Goal: Information Seeking & Learning: Learn about a topic

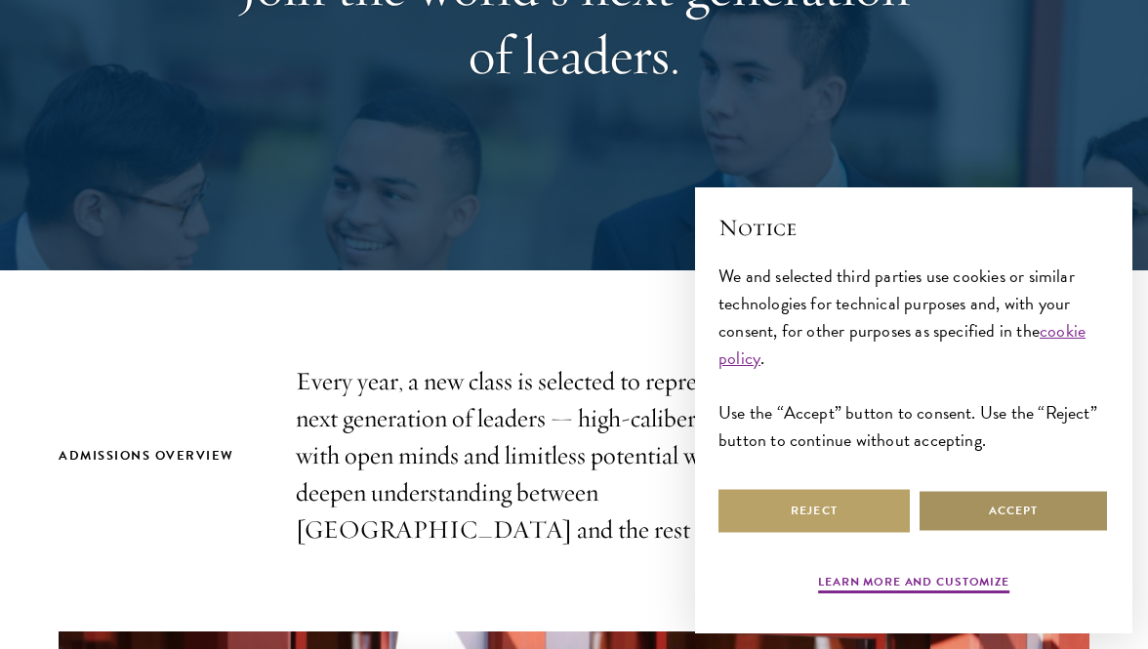
click at [964, 526] on button "Accept" at bounding box center [1013, 511] width 191 height 44
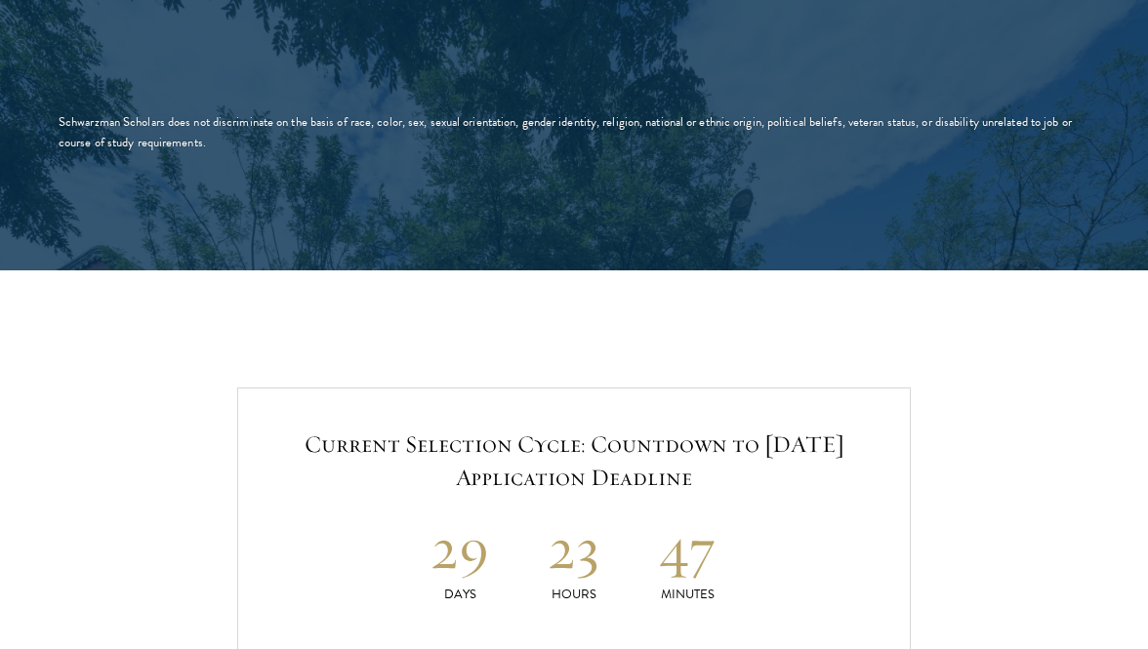
scroll to position [4144, 0]
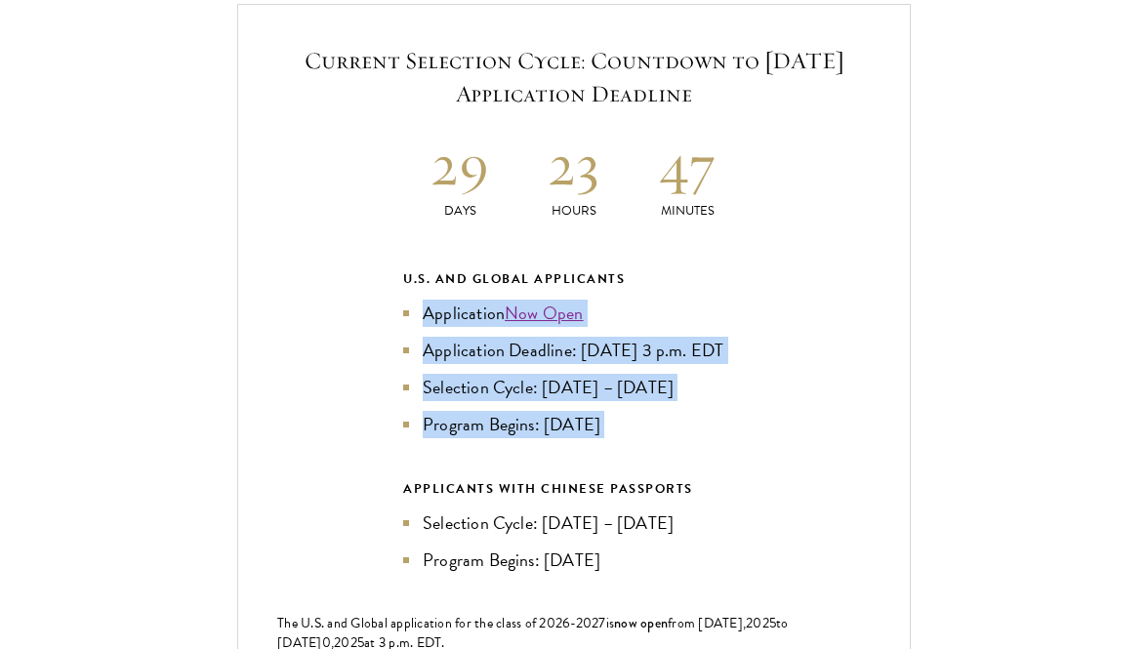
drag, startPoint x: 709, startPoint y: 465, endPoint x: 719, endPoint y: 267, distance: 197.4
click at [719, 268] on div "U.S. and Global Applicants Application Now Open Application Deadline: Sept 10, …" at bounding box center [574, 420] width 342 height 305
click at [786, 281] on div "Current Selection Cycle: Countdown to September 10, 2025 Application Deadline 2…" at bounding box center [574, 393] width 674 height 779
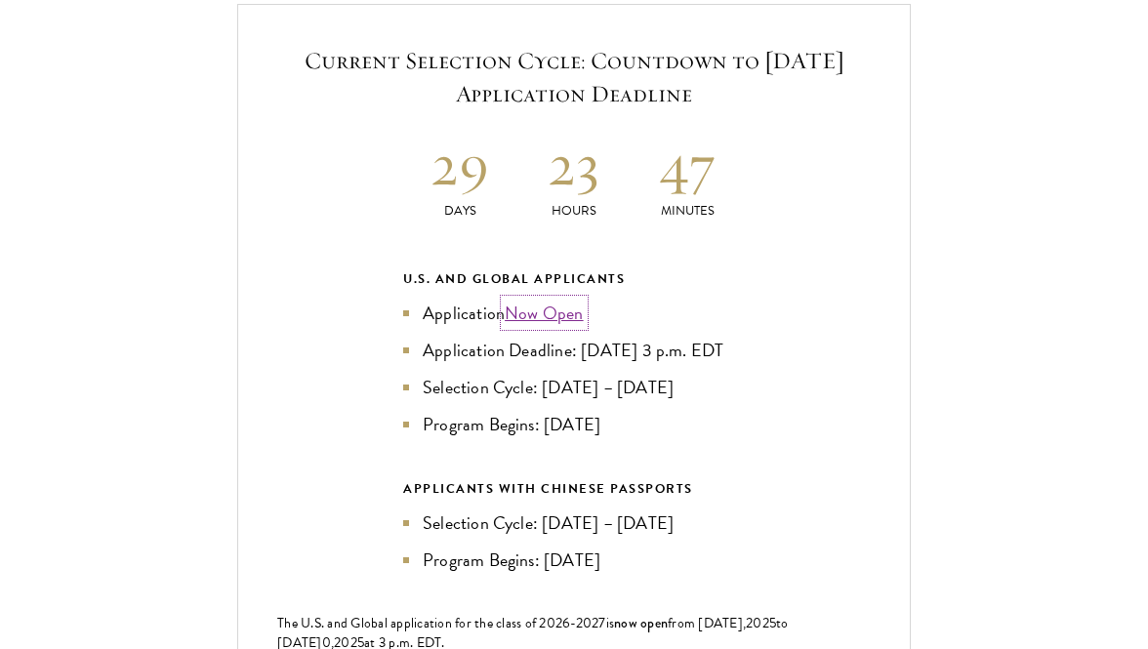
click at [566, 306] on link "Now Open" at bounding box center [544, 313] width 79 height 26
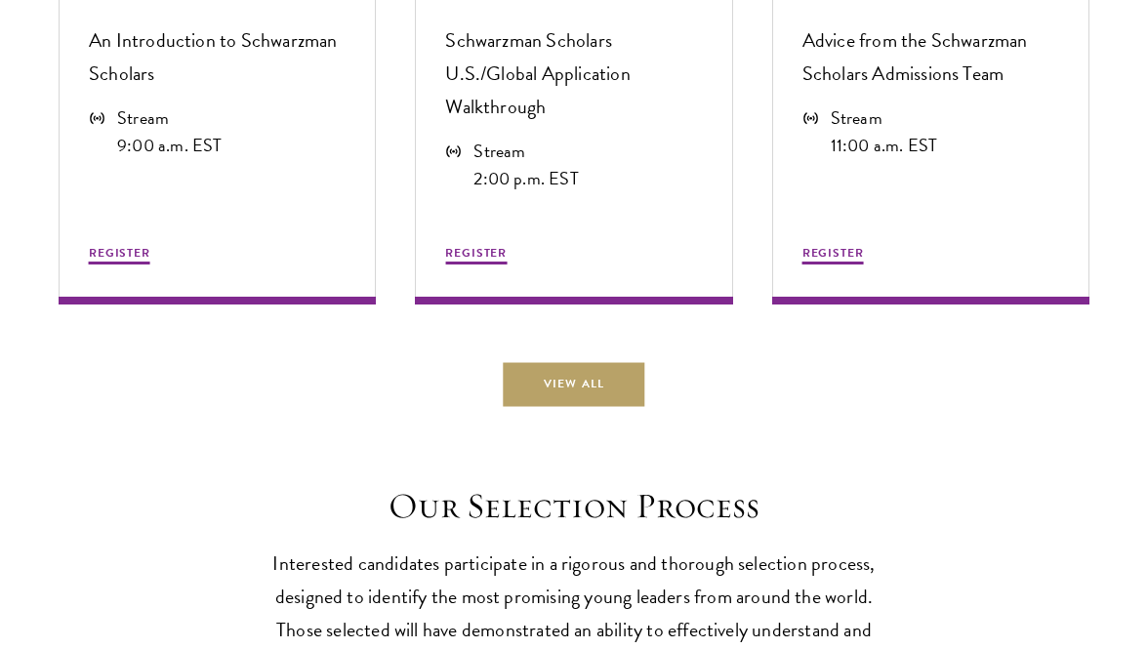
scroll to position [5434, 0]
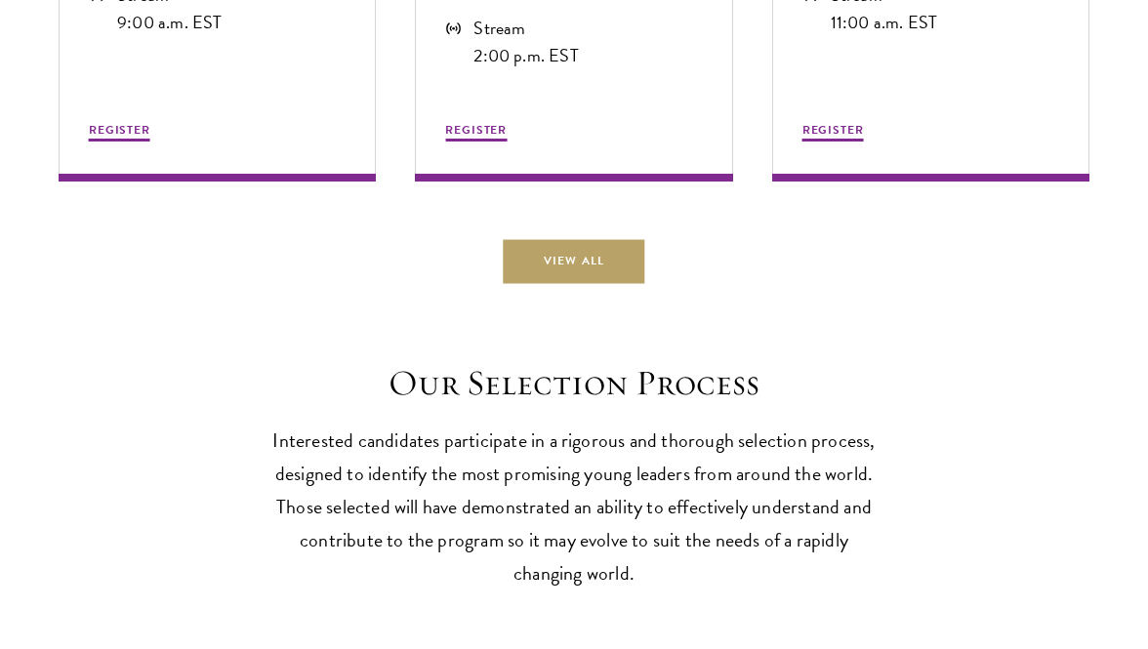
click at [566, 438] on header "Our Selection Process Interested candidates participate in a rigorous and thoro…" at bounding box center [573, 475] width 605 height 227
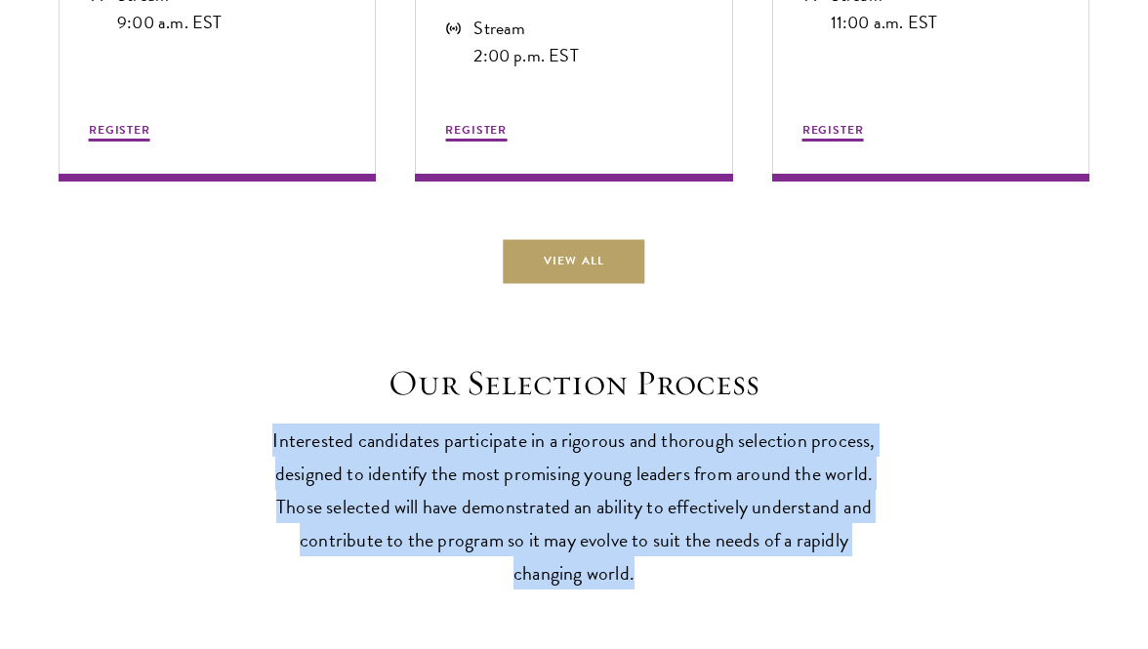
click at [566, 438] on header "Our Selection Process Interested candidates participate in a rigorous and thoro…" at bounding box center [573, 475] width 605 height 227
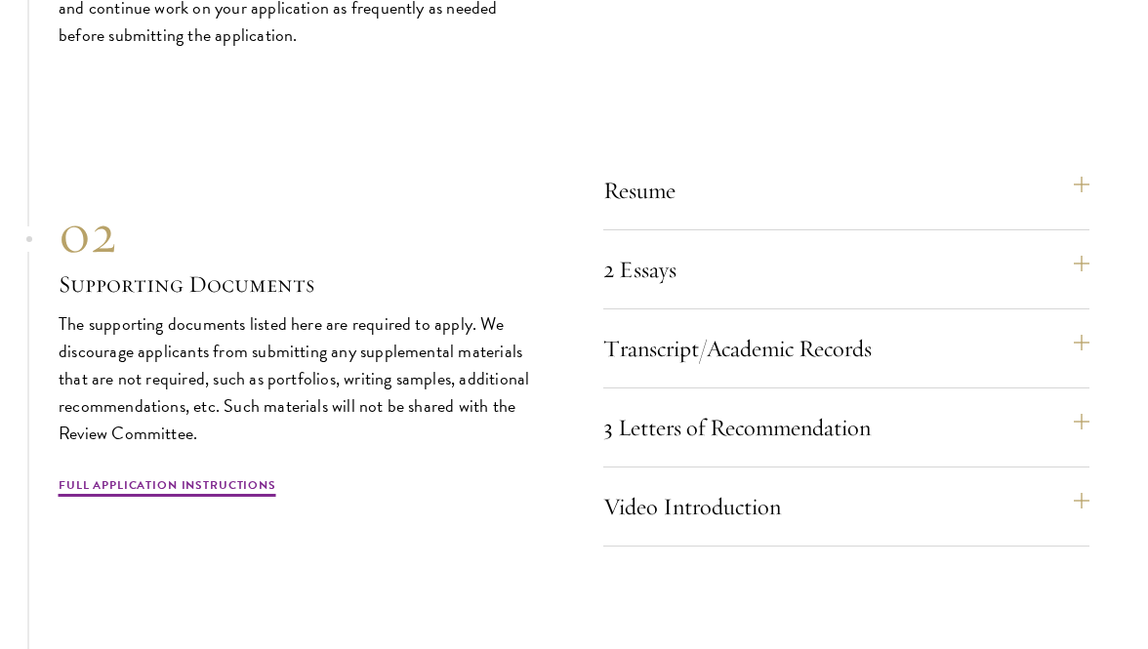
scroll to position [6351, 0]
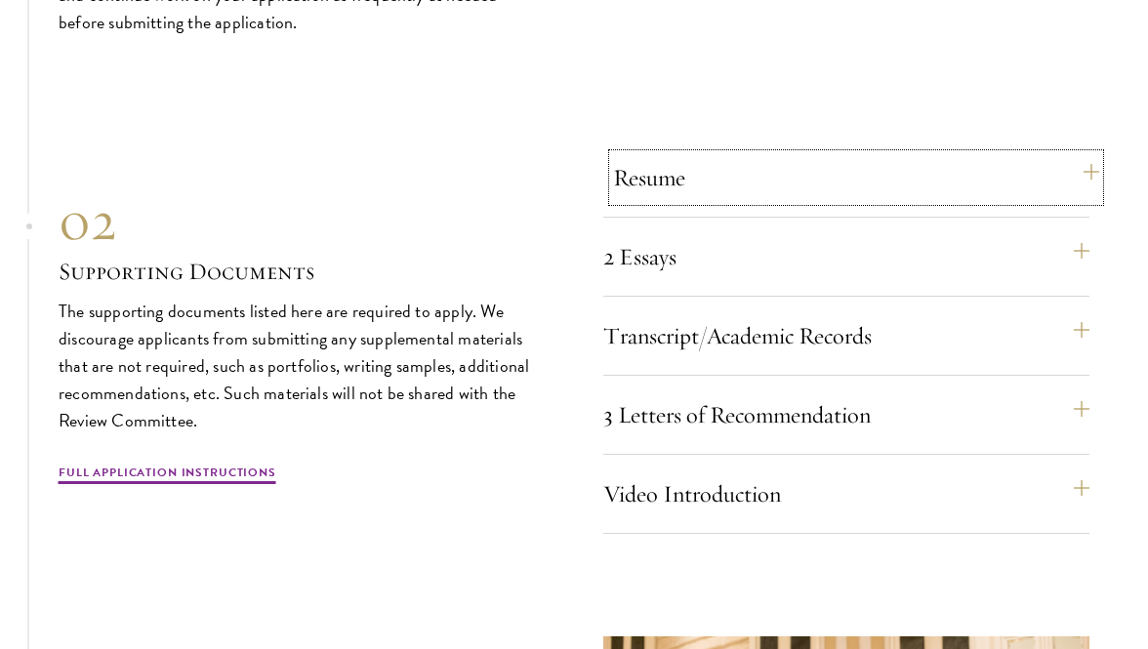
click at [716, 191] on button "Resume" at bounding box center [856, 177] width 486 height 47
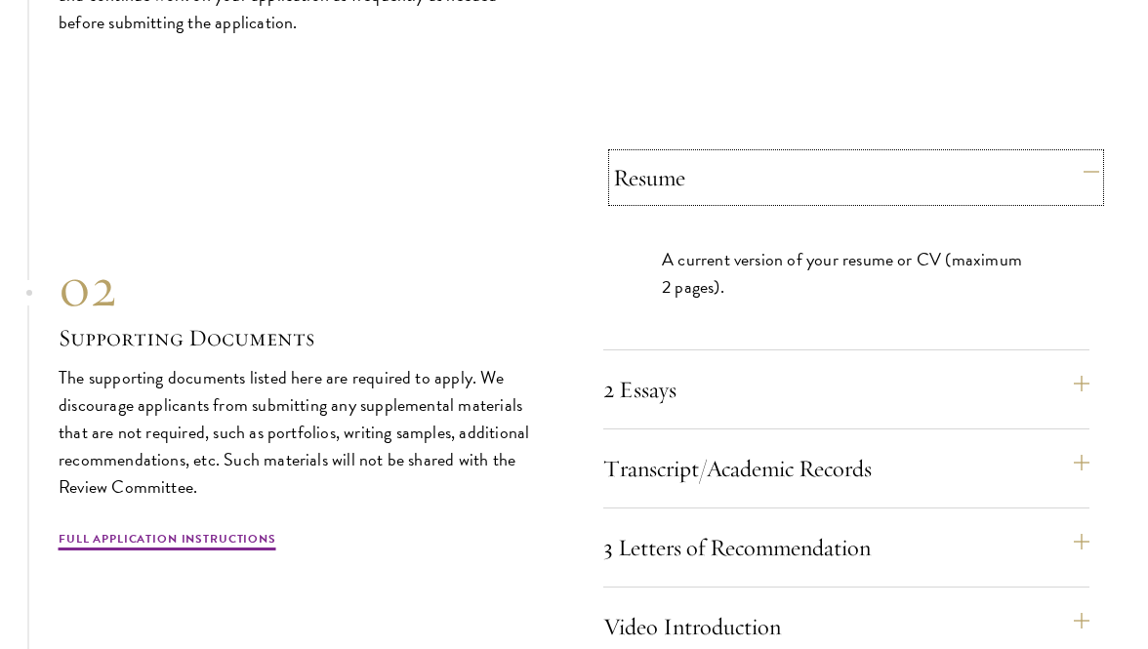
click at [716, 191] on button "Resume" at bounding box center [856, 177] width 486 height 47
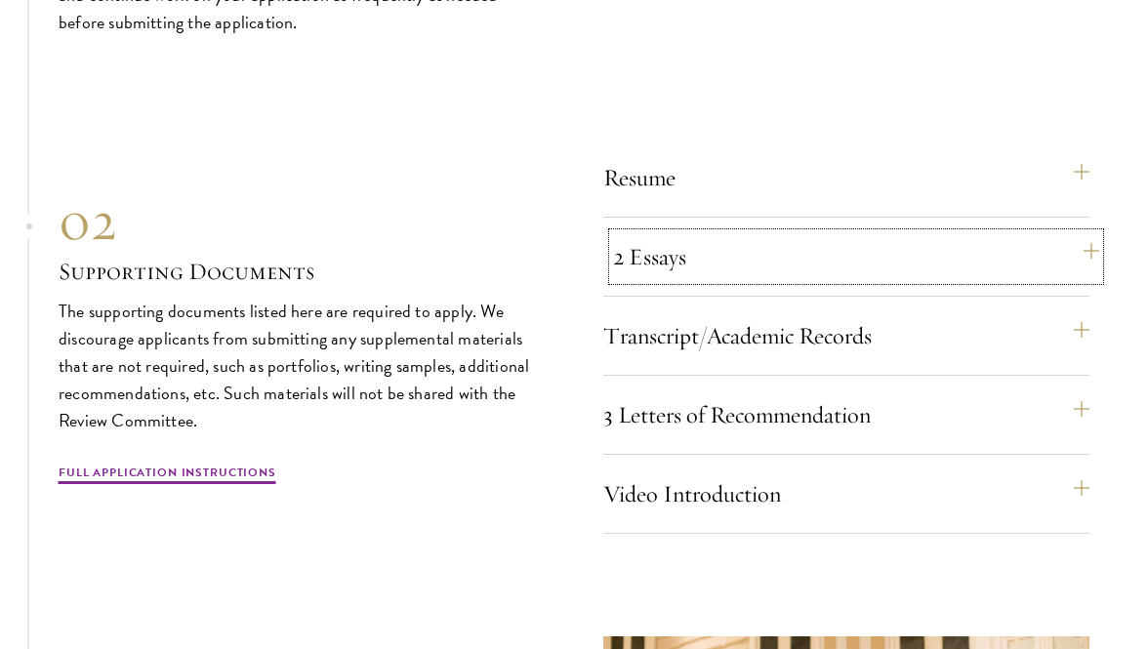
click at [703, 280] on button "2 Essays" at bounding box center [856, 256] width 486 height 47
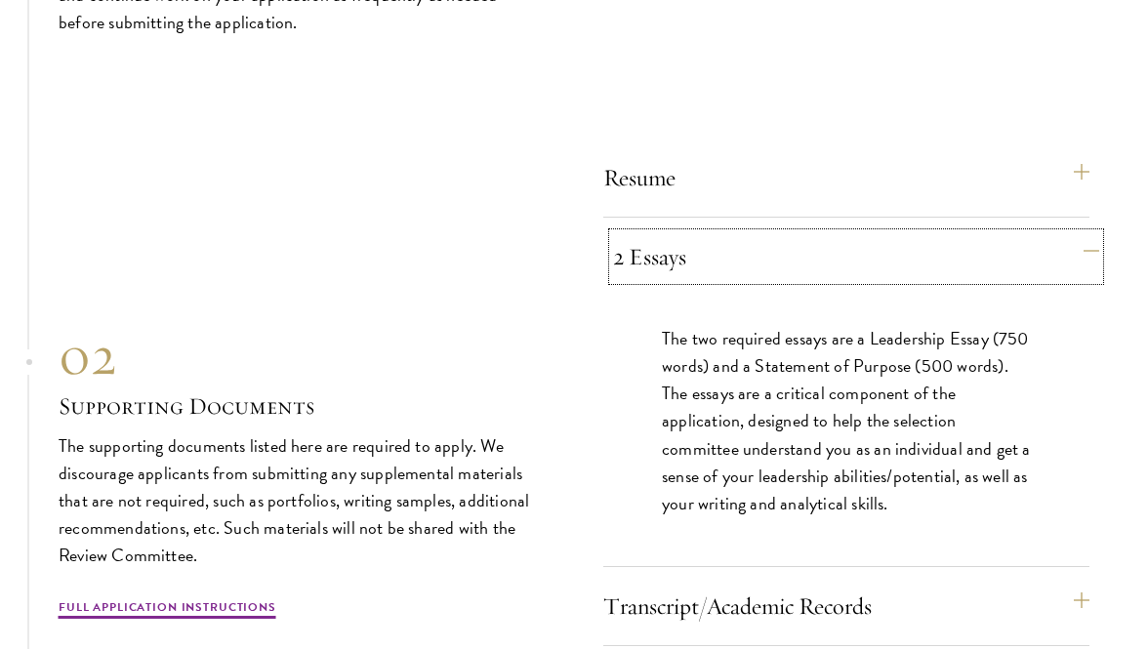
click at [703, 280] on button "2 Essays" at bounding box center [856, 256] width 486 height 47
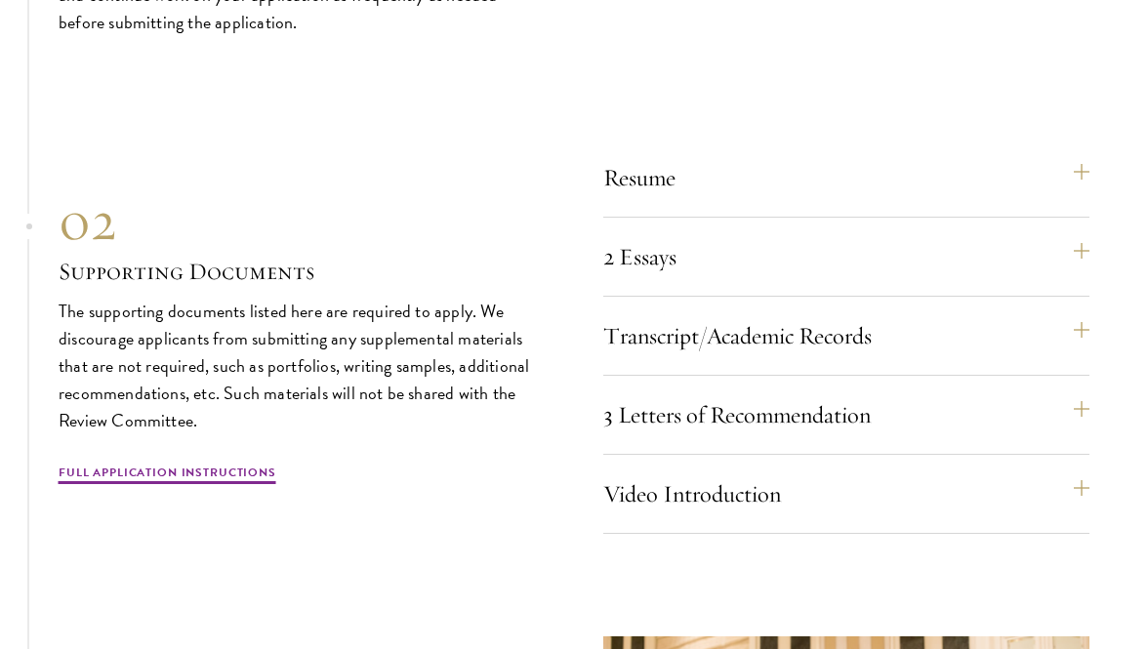
click at [704, 335] on div "Resume A current version of your resume or CV (maximum 2 pages). 2 Essays The t…" at bounding box center [846, 344] width 486 height 380
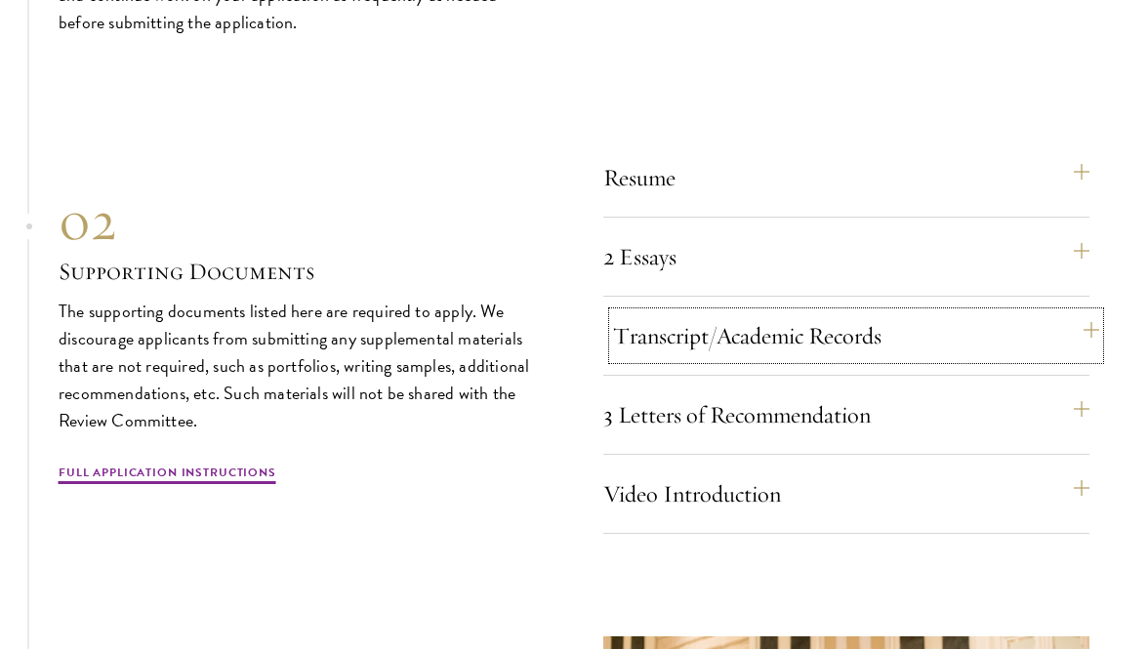
click at [704, 348] on button "Transcript/Academic Records" at bounding box center [856, 335] width 486 height 47
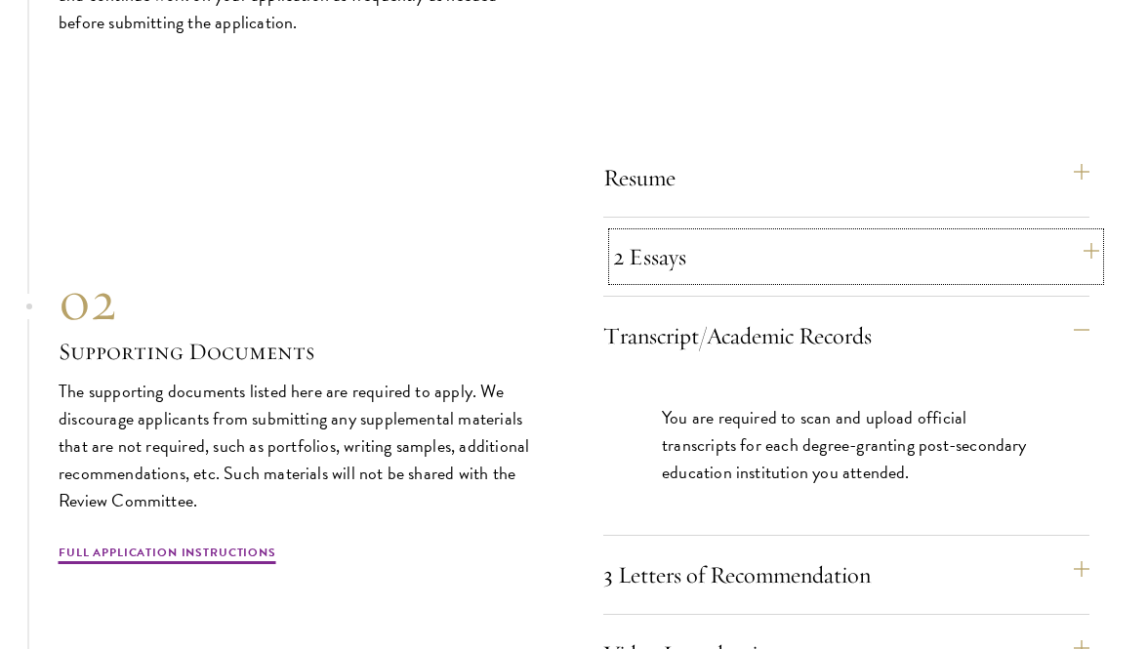
click at [692, 280] on button "2 Essays" at bounding box center [856, 256] width 486 height 47
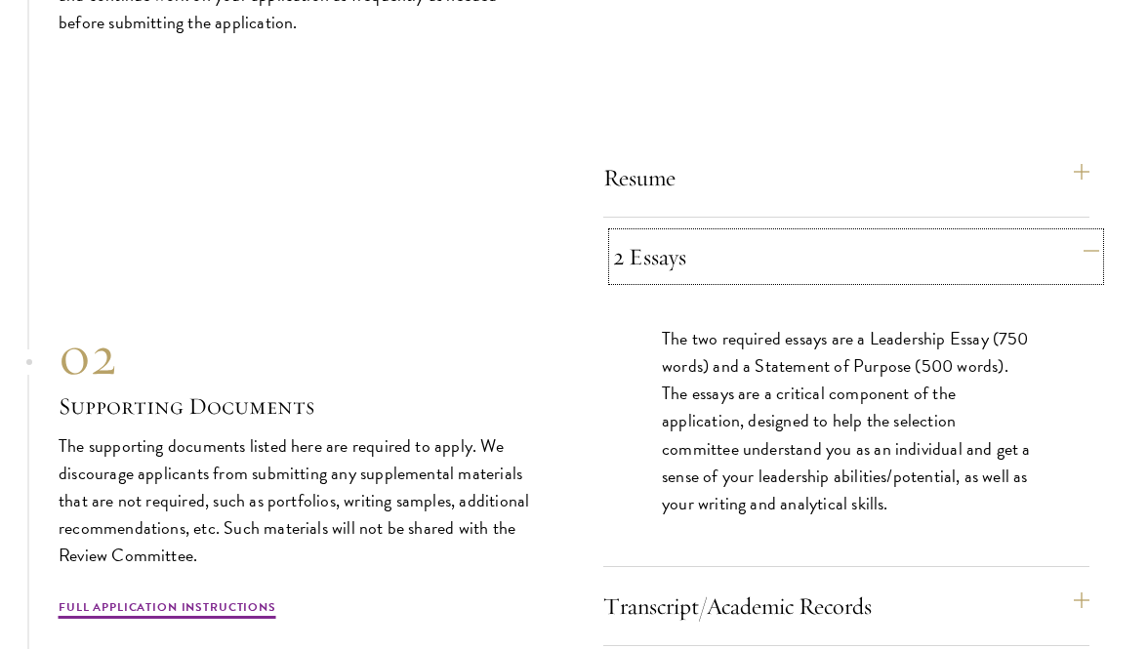
click at [692, 280] on button "2 Essays" at bounding box center [856, 256] width 486 height 47
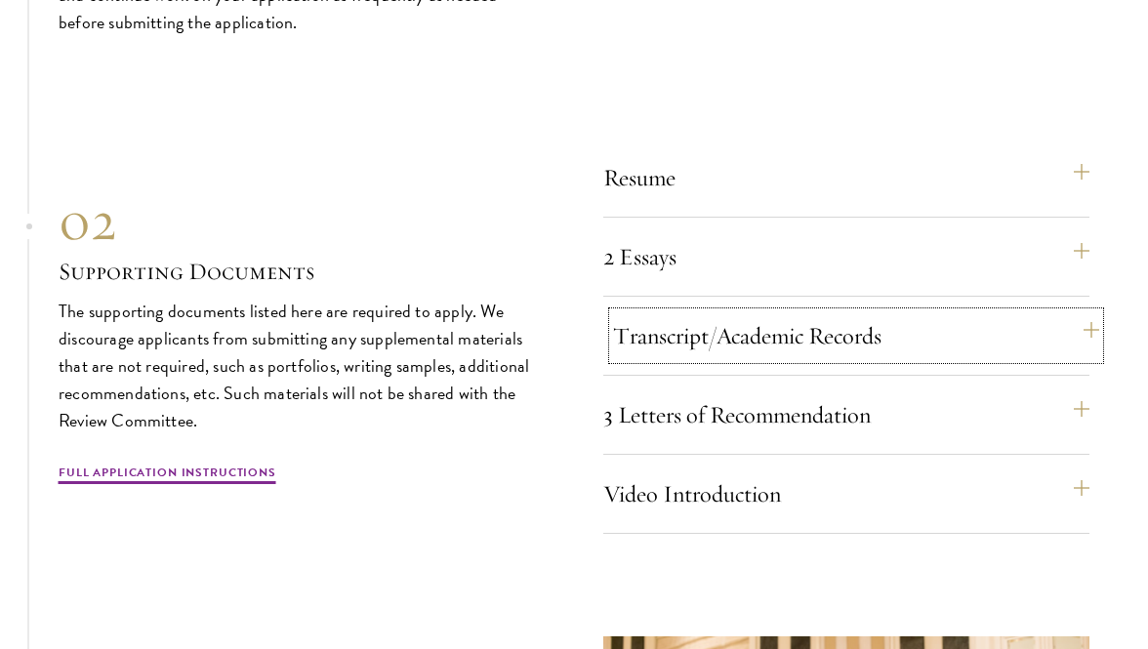
click at [679, 359] on button "Transcript/Academic Records" at bounding box center [856, 335] width 486 height 47
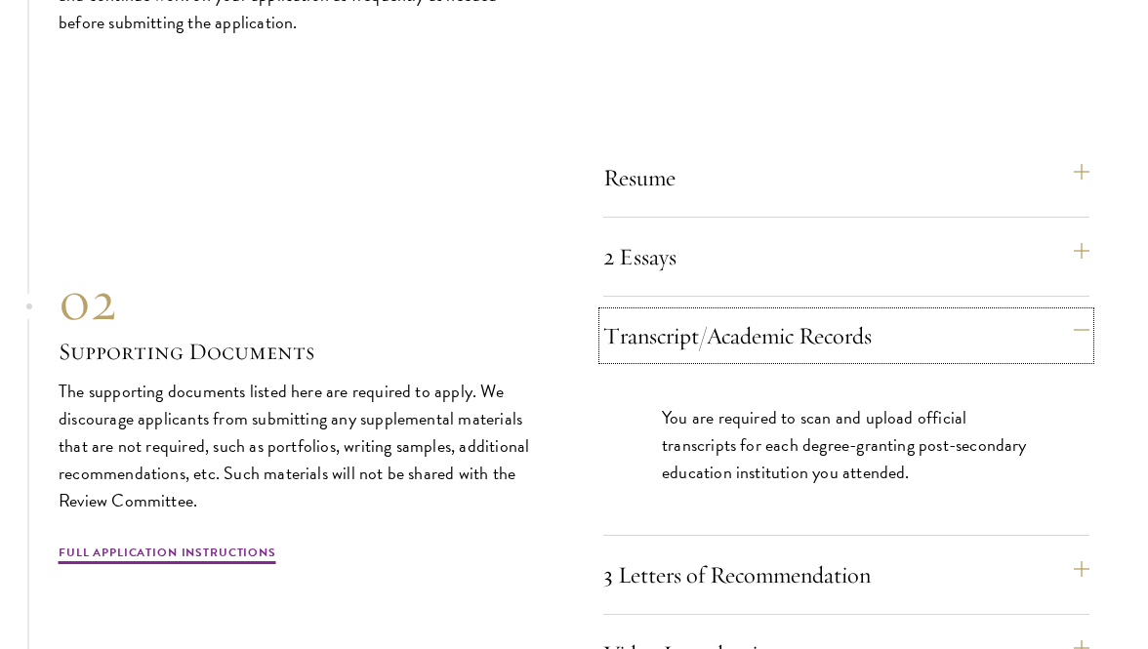
drag, startPoint x: 679, startPoint y: 368, endPoint x: 734, endPoint y: 496, distance: 139.5
click at [734, 496] on div "Transcript/Academic Records You are required to scan and upload official transc…" at bounding box center [846, 424] width 486 height 224
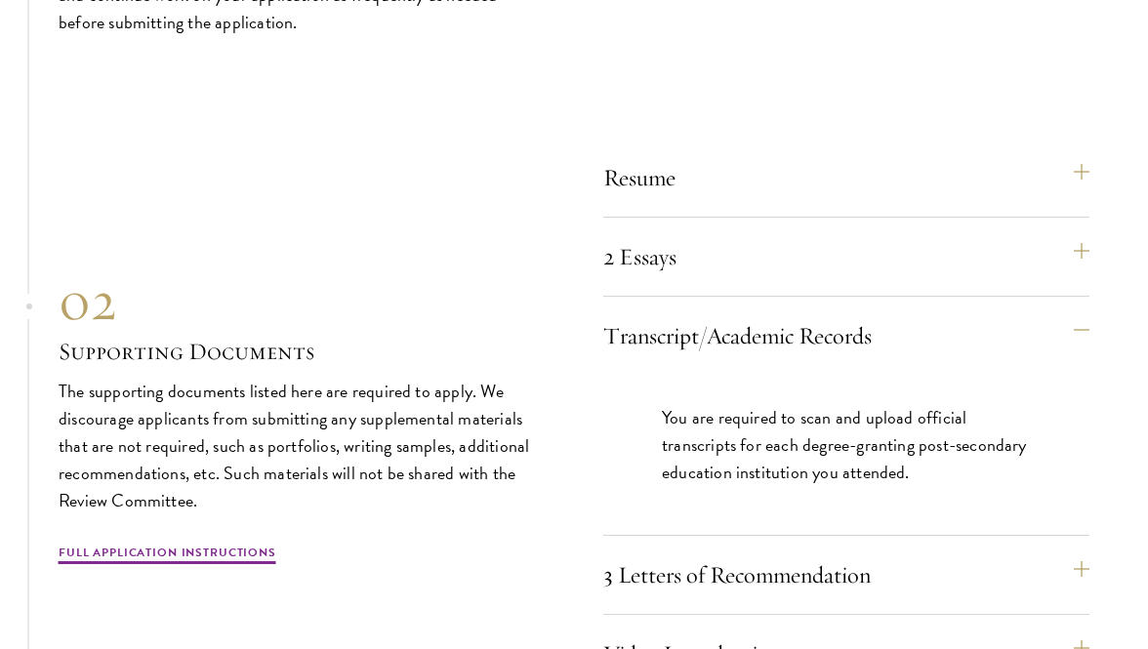
click at [734, 486] on p "You are required to scan and upload official transcripts for each degree-granti…" at bounding box center [846, 445] width 369 height 82
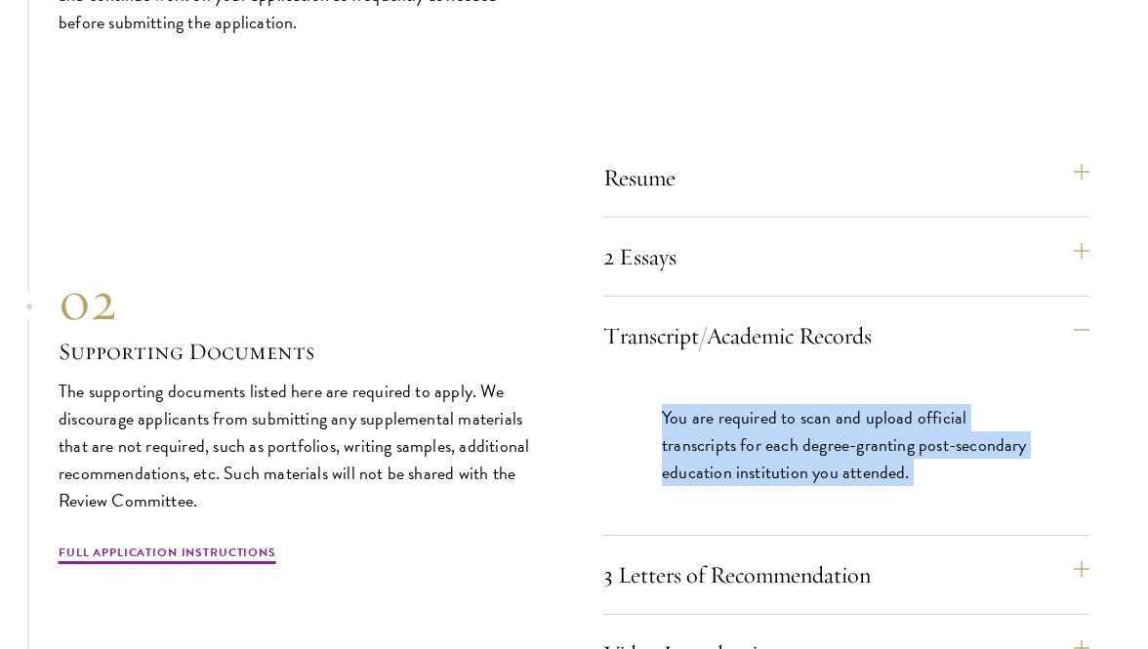
click at [734, 486] on p "You are required to scan and upload official transcripts for each degree-granti…" at bounding box center [846, 445] width 369 height 82
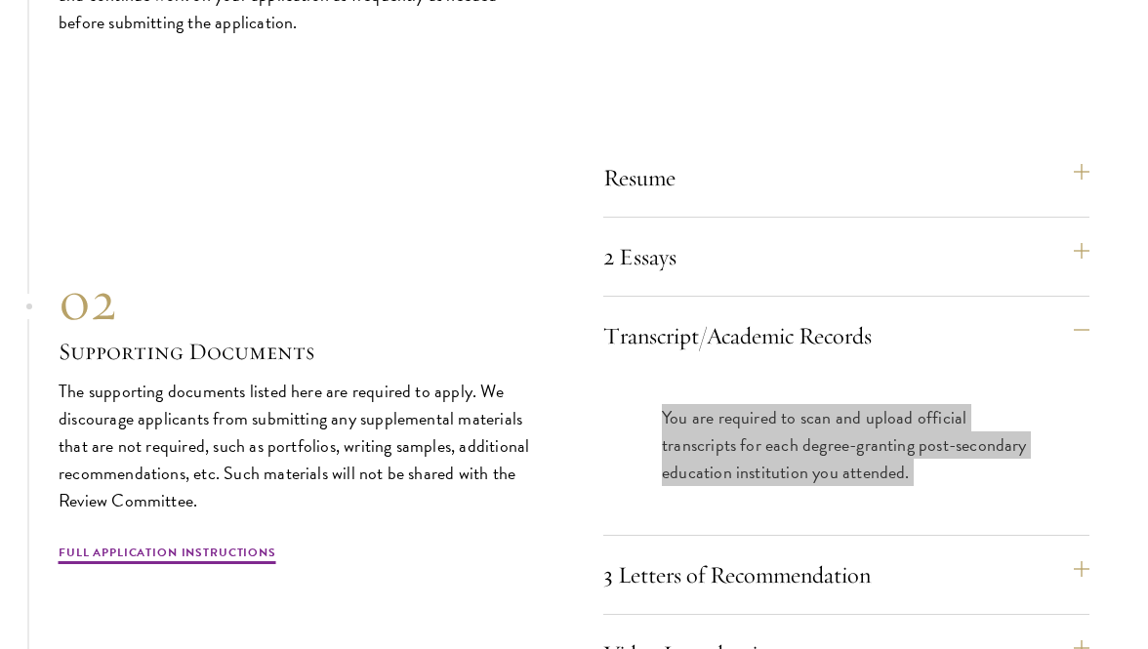
drag, startPoint x: 734, startPoint y: 496, endPoint x: 357, endPoint y: 3, distance: 620.5
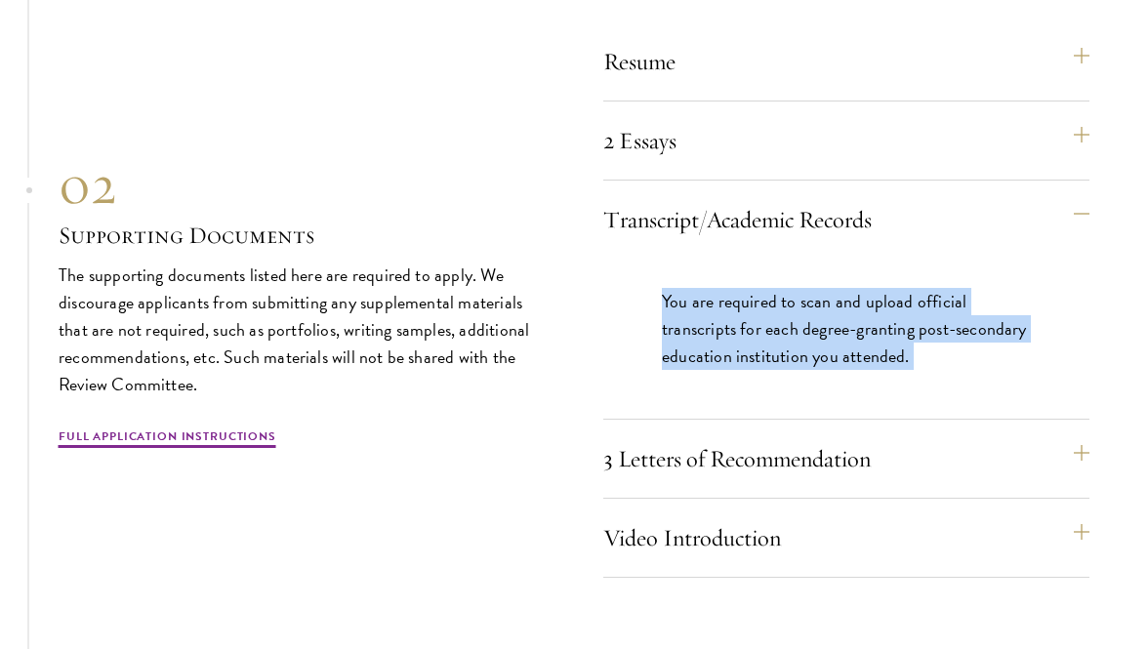
scroll to position [6475, 0]
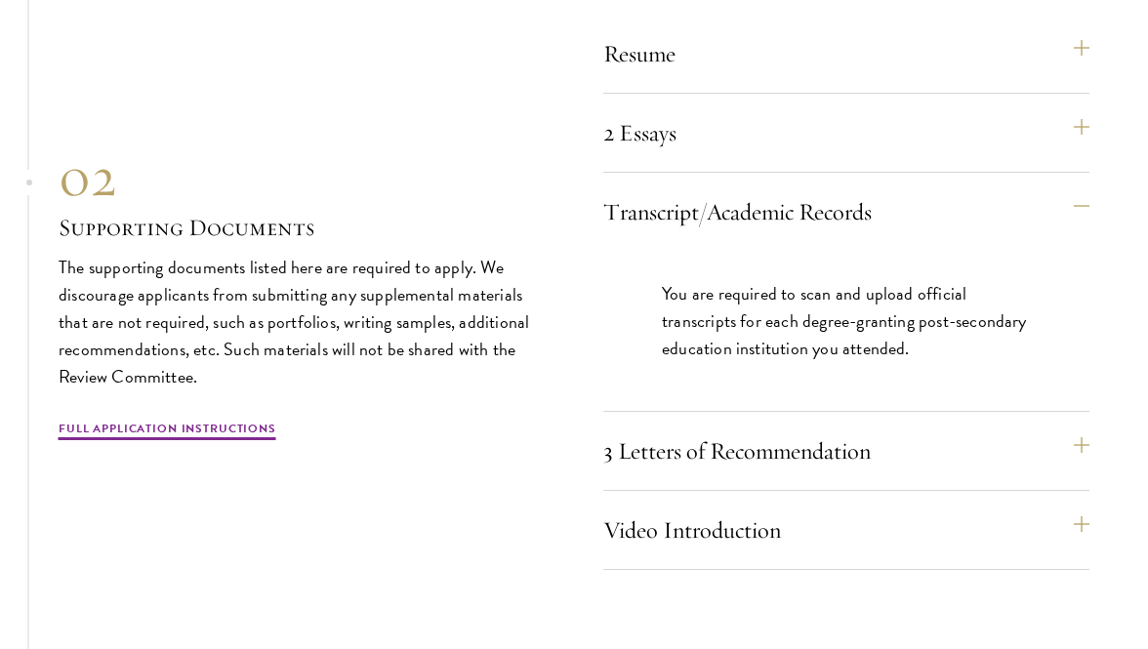
click at [688, 491] on div "3 Letters of Recommendation Recommenders should know you well and be able to sp…" at bounding box center [846, 459] width 486 height 63
click at [679, 474] on button "3 Letters of Recommendation" at bounding box center [856, 451] width 486 height 47
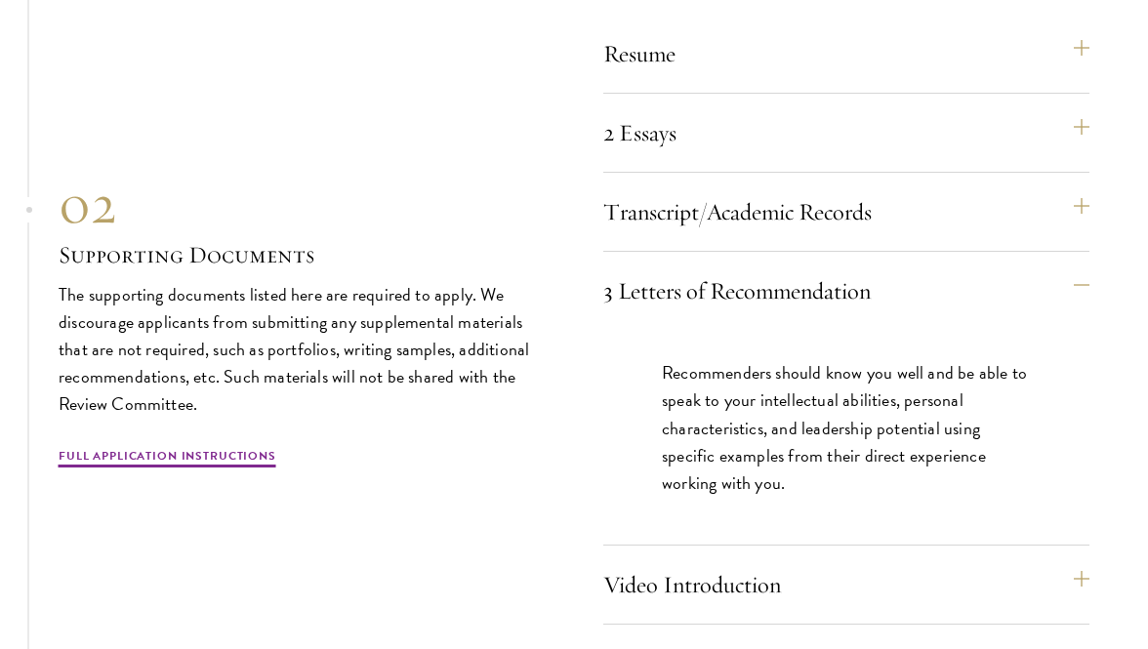
click at [707, 545] on div "Recommenders should know you well and be able to speak to your intellectual abi…" at bounding box center [846, 437] width 486 height 215
click at [700, 585] on button "Video Introduction" at bounding box center [856, 584] width 486 height 47
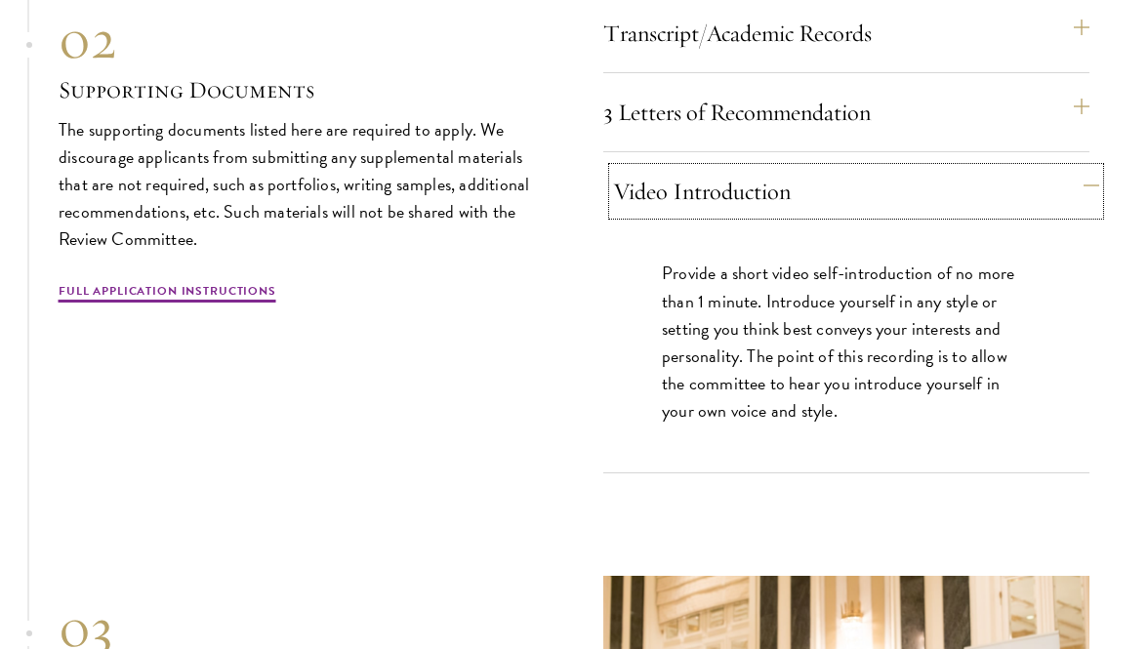
scroll to position [6653, 0]
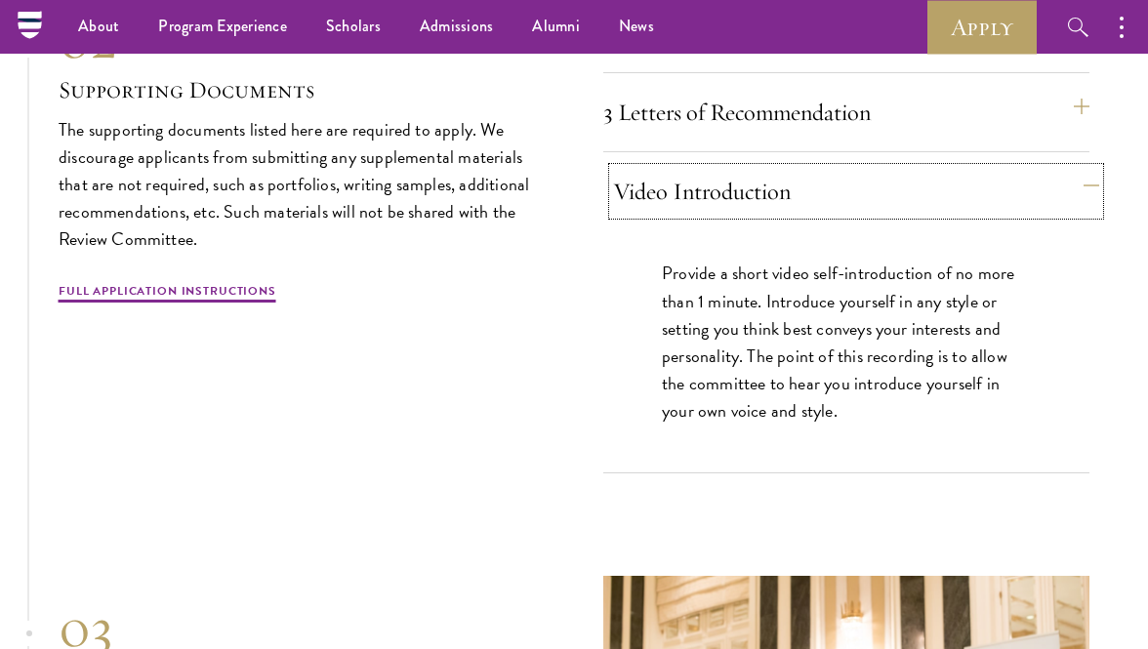
click at [711, 215] on button "Video Introduction" at bounding box center [856, 191] width 486 height 47
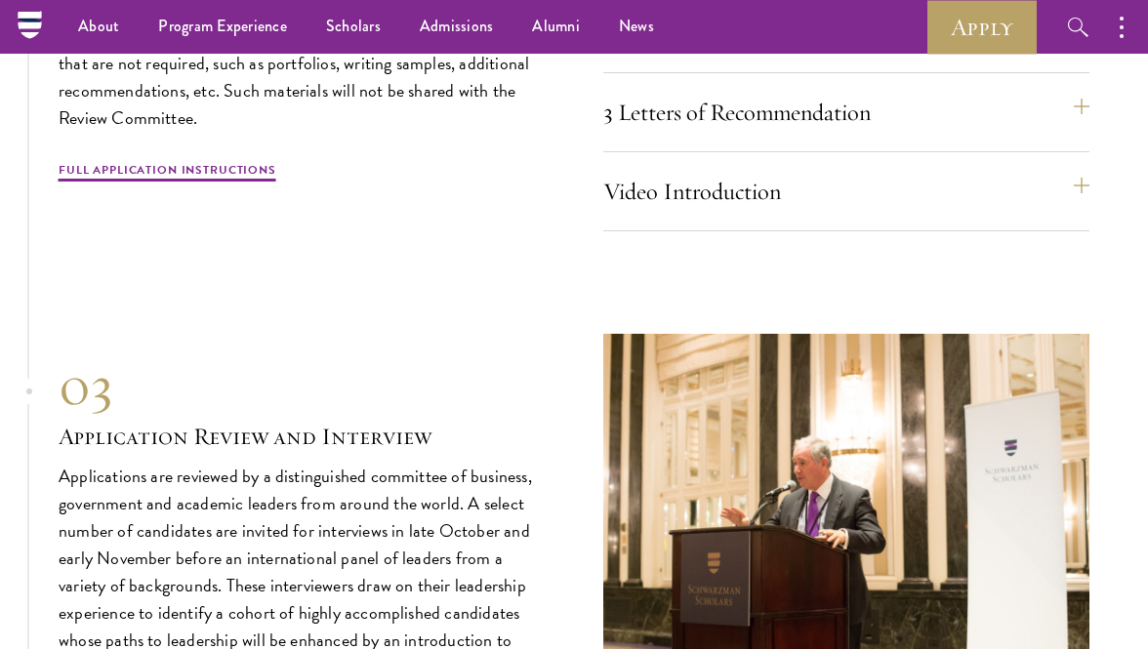
click at [706, 152] on div "3 Letters of Recommendation Recommenders should know you well and be able to sp…" at bounding box center [846, 120] width 486 height 63
click at [706, 136] on button "3 Letters of Recommendation" at bounding box center [856, 112] width 486 height 47
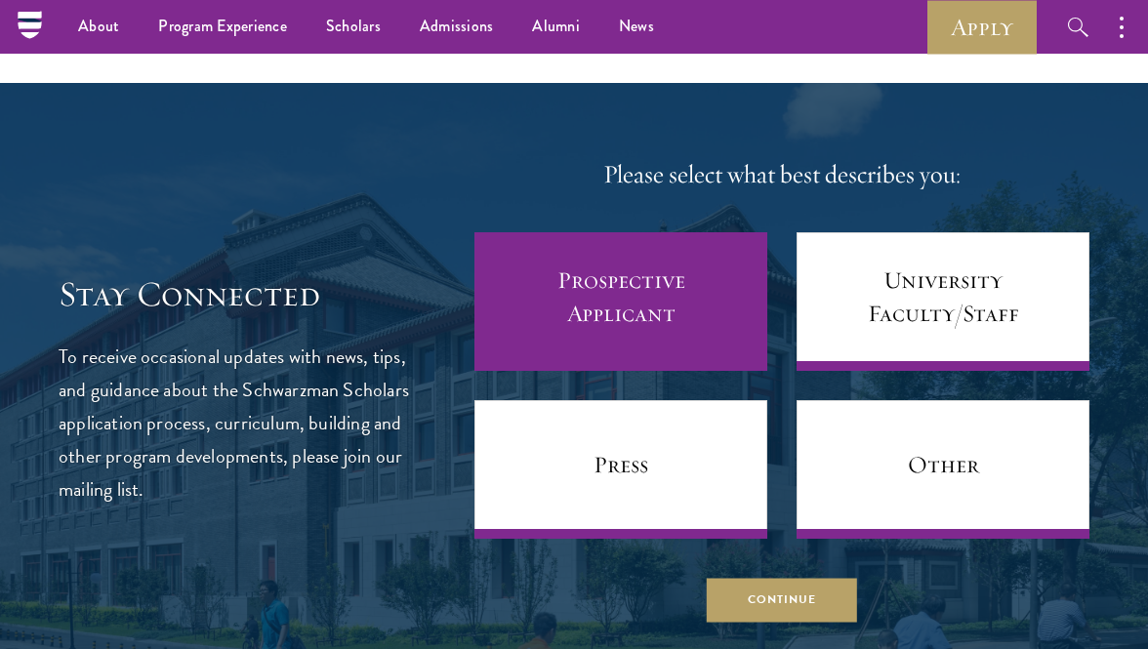
scroll to position [7468, 0]
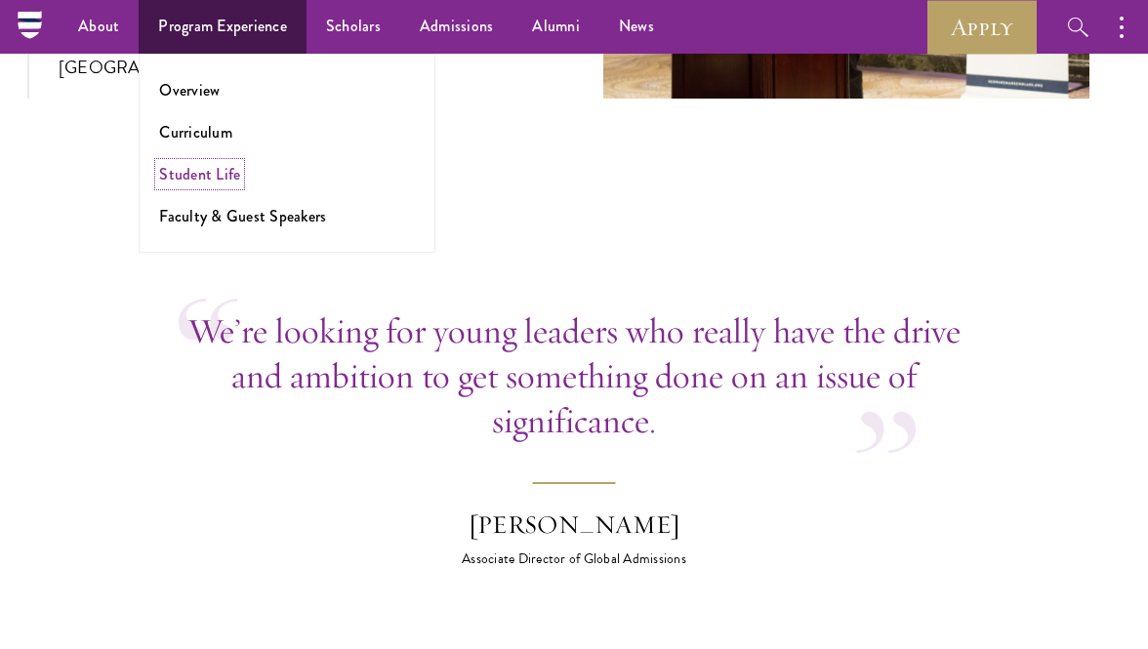
click at [211, 173] on link "Student Life" at bounding box center [199, 174] width 81 height 22
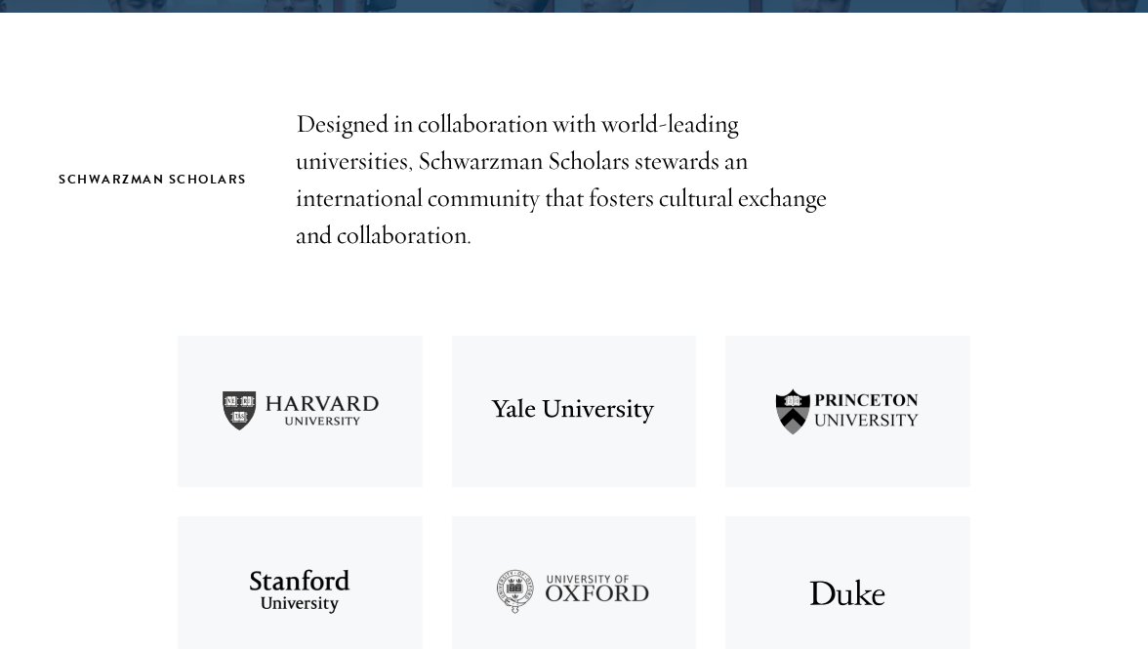
click at [172, 126] on div "Schwarzman Scholars Designed in collaboration with world-leading universities, …" at bounding box center [574, 179] width 1031 height 148
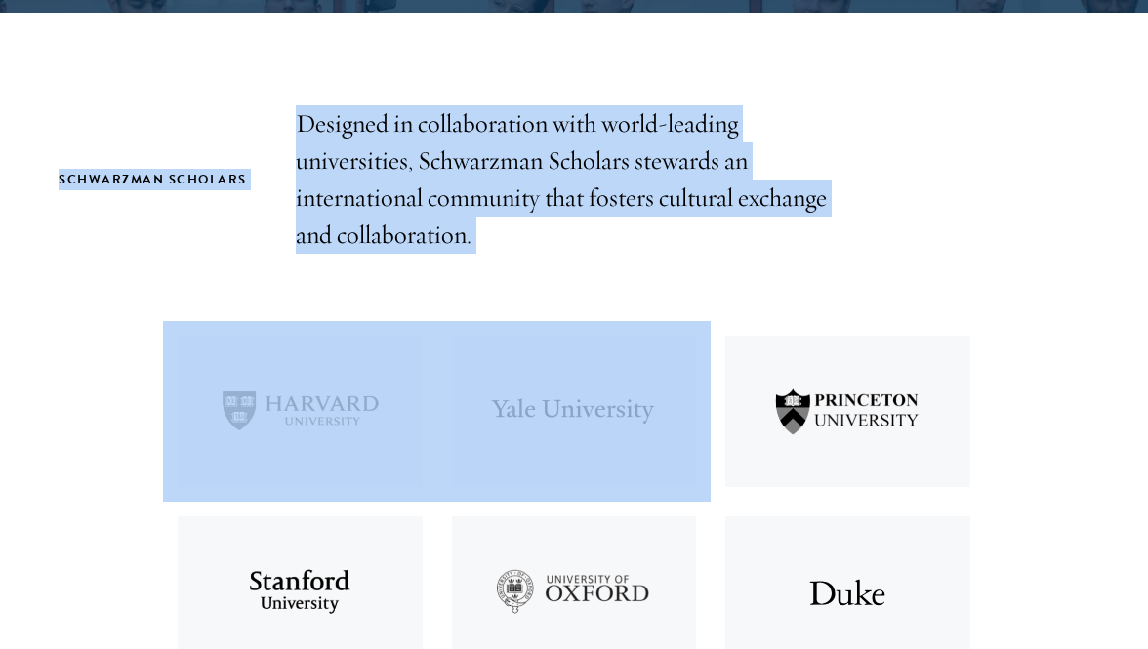
drag, startPoint x: 415, startPoint y: 130, endPoint x: 792, endPoint y: 253, distance: 396.4
click at [540, 224] on p "Designed in collaboration with world-leading universities, Schwarzman Scholars …" at bounding box center [574, 179] width 556 height 148
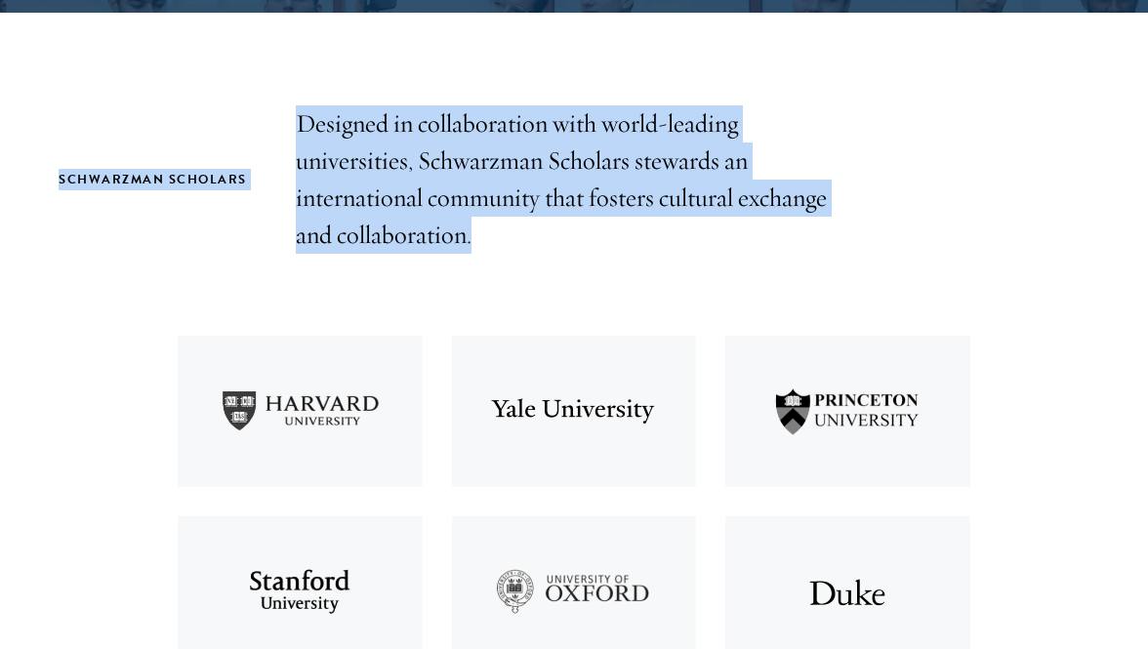
drag, startPoint x: 540, startPoint y: 224, endPoint x: 0, endPoint y: 149, distance: 545.0
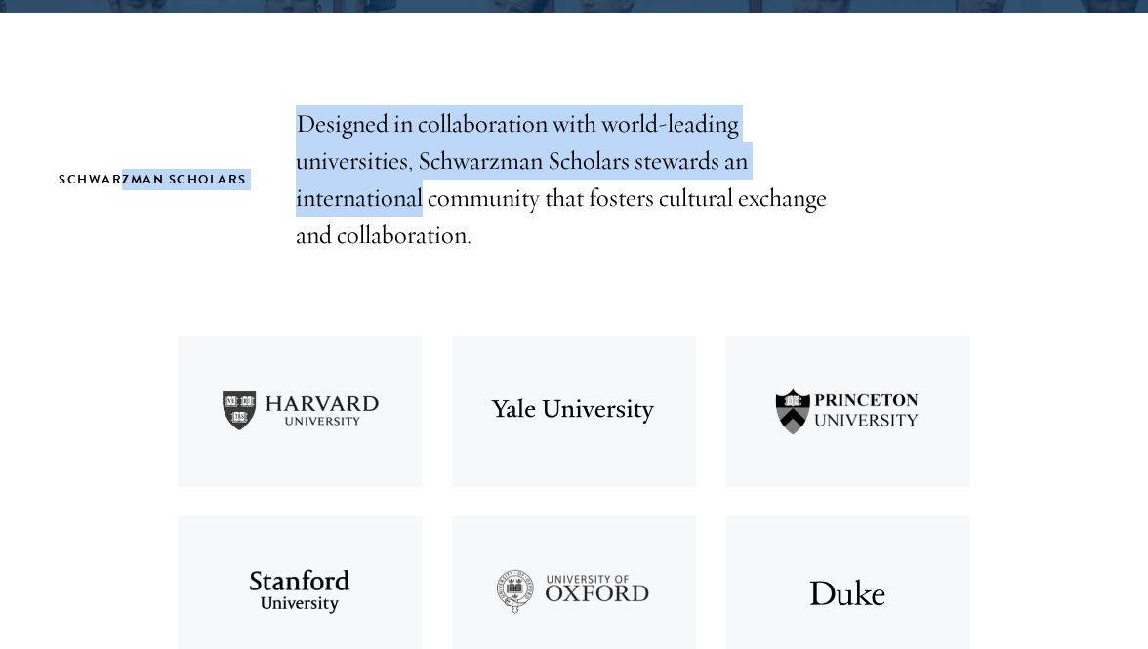
drag, startPoint x: 124, startPoint y: 181, endPoint x: 437, endPoint y: 198, distance: 313.9
click at [427, 197] on div "Schwarzman Scholars Designed in collaboration with world-leading universities, …" at bounding box center [574, 179] width 1031 height 148
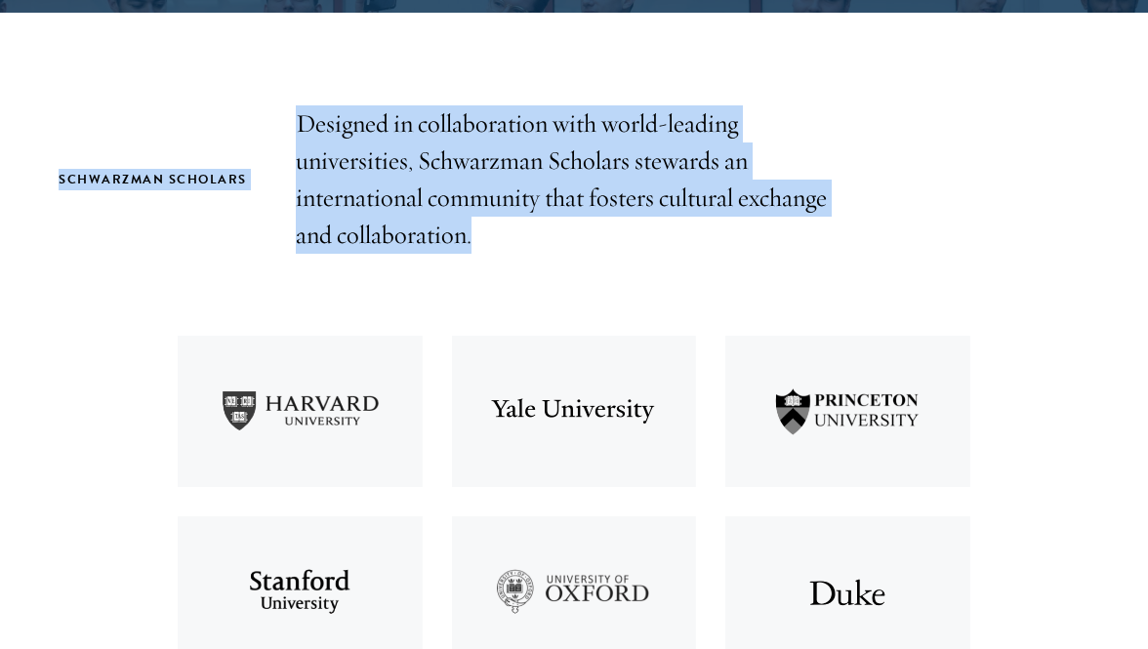
drag, startPoint x: 483, startPoint y: 256, endPoint x: 17, endPoint y: 163, distance: 475.8
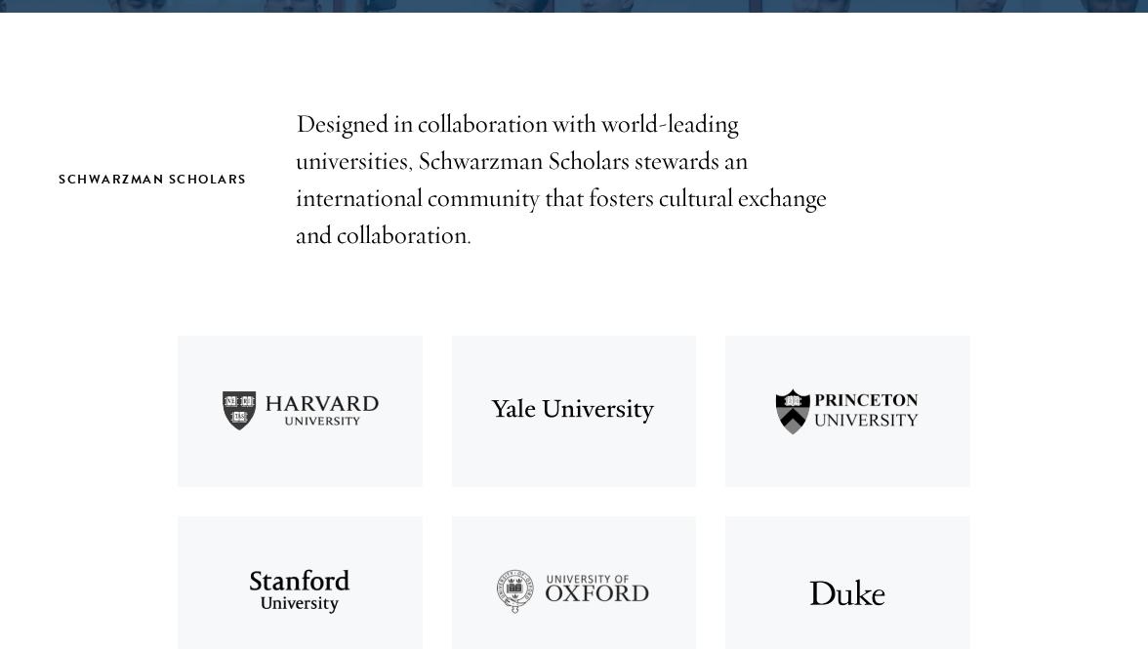
click at [109, 206] on div "Schwarzman Scholars Designed in collaboration with world-leading universities, …" at bounding box center [574, 179] width 1031 height 148
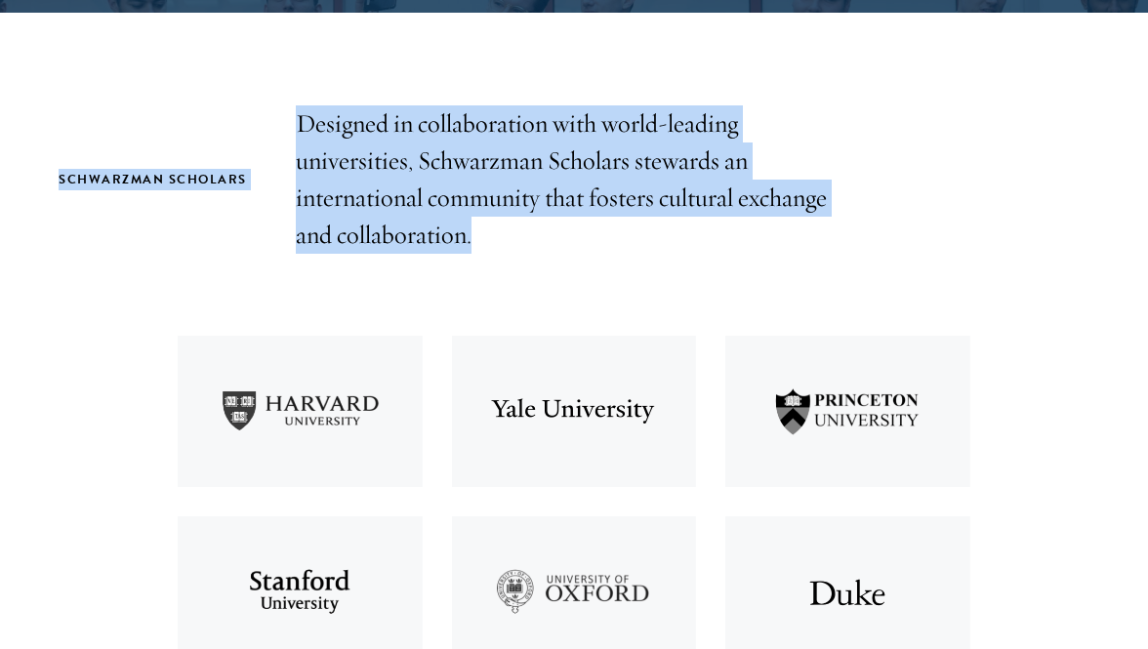
drag, startPoint x: 59, startPoint y: 182, endPoint x: 470, endPoint y: 235, distance: 414.5
click at [470, 235] on div "Schwarzman Scholars Designed in collaboration with world-leading universities, …" at bounding box center [574, 179] width 1031 height 148
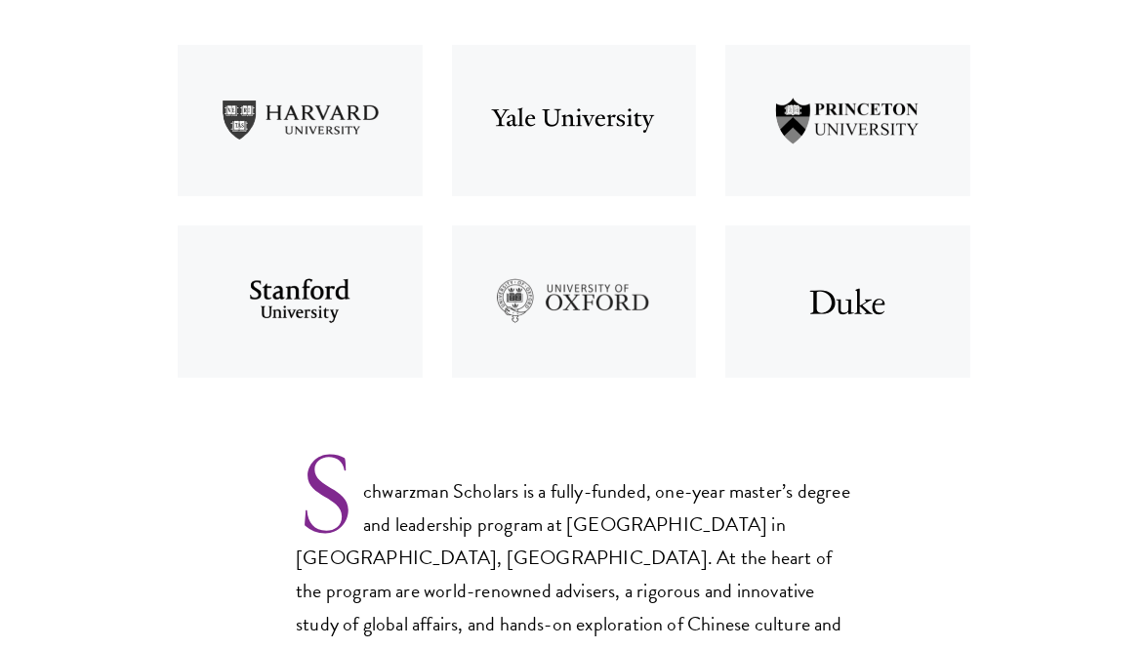
scroll to position [1549, 0]
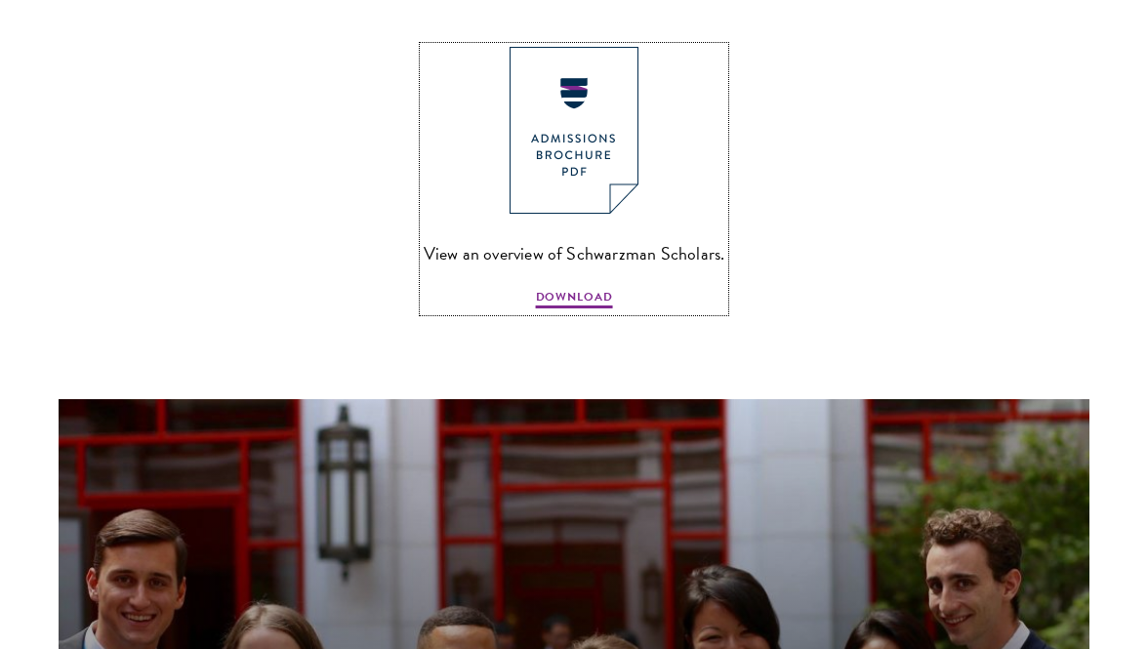
click at [569, 147] on img at bounding box center [574, 130] width 129 height 167
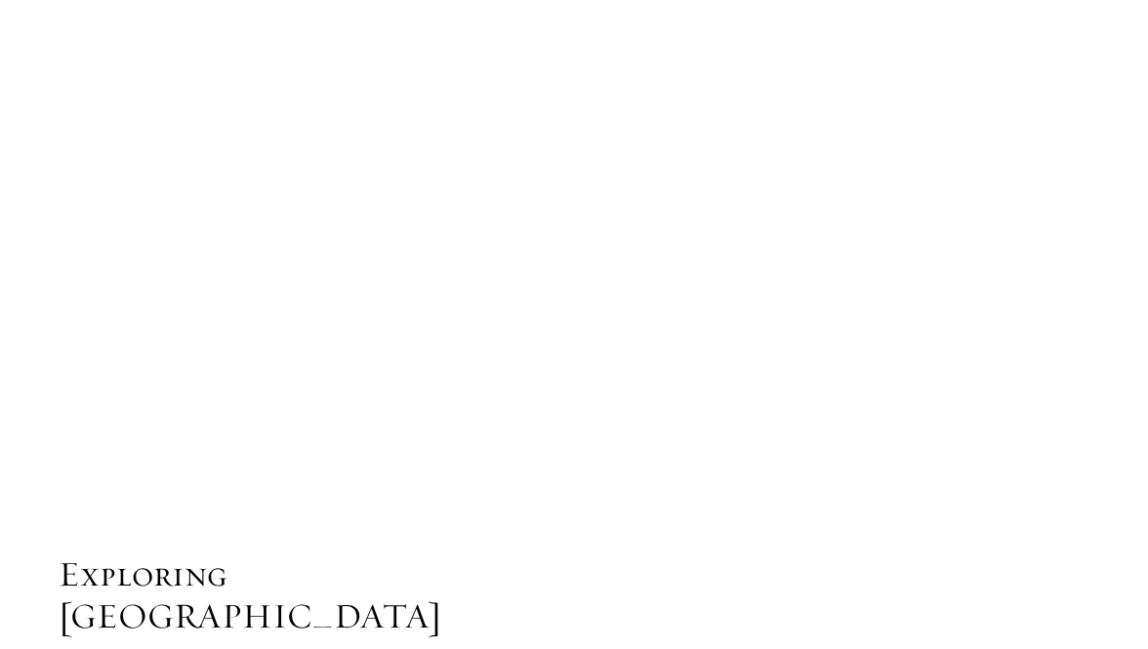
scroll to position [3672, 0]
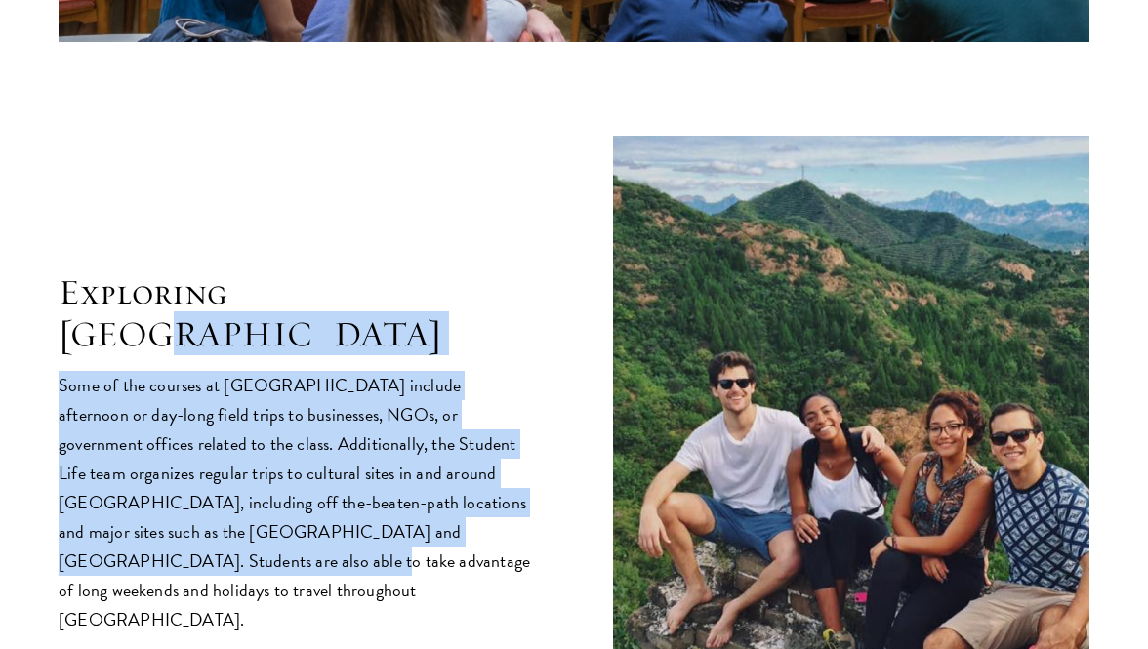
drag, startPoint x: 529, startPoint y: 422, endPoint x: 451, endPoint y: 226, distance: 210.3
click at [451, 226] on div "Exploring [GEOGRAPHIC_DATA] Some of the courses at [GEOGRAPHIC_DATA] include af…" at bounding box center [574, 454] width 1031 height 636
click at [451, 271] on h2 "Exploring China" at bounding box center [297, 313] width 476 height 84
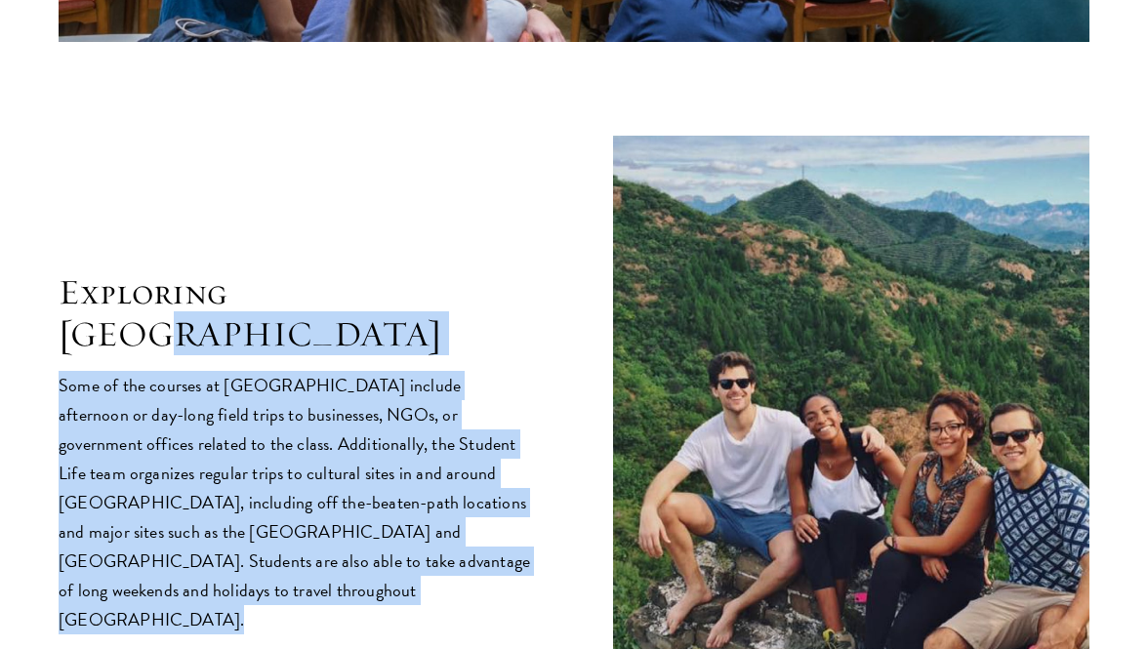
drag, startPoint x: 451, startPoint y: 226, endPoint x: 454, endPoint y: 457, distance: 230.4
click at [454, 457] on div "Exploring China Some of the courses at Schwarzman College include afternoon or …" at bounding box center [297, 452] width 476 height 363
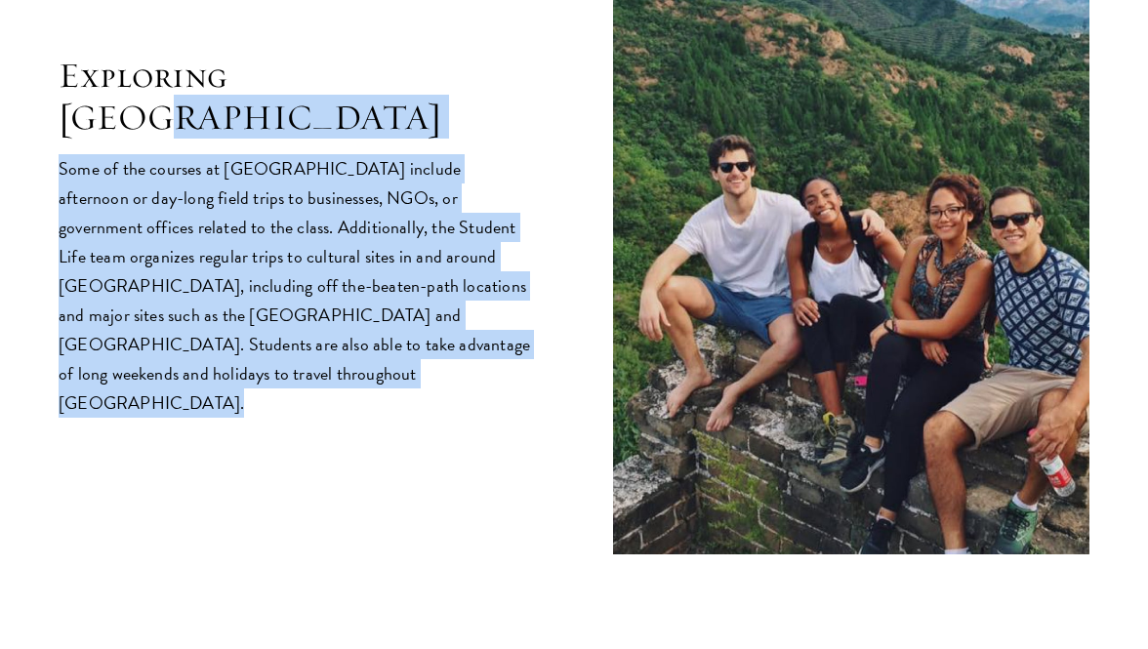
scroll to position [4039, 0]
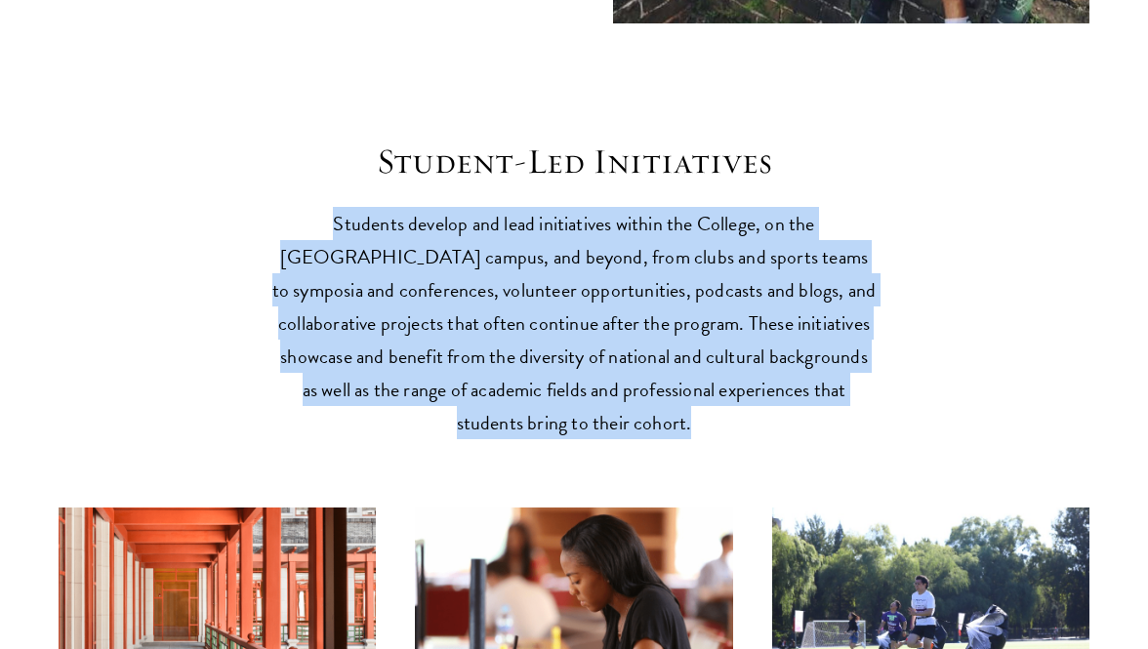
scroll to position [4670, 0]
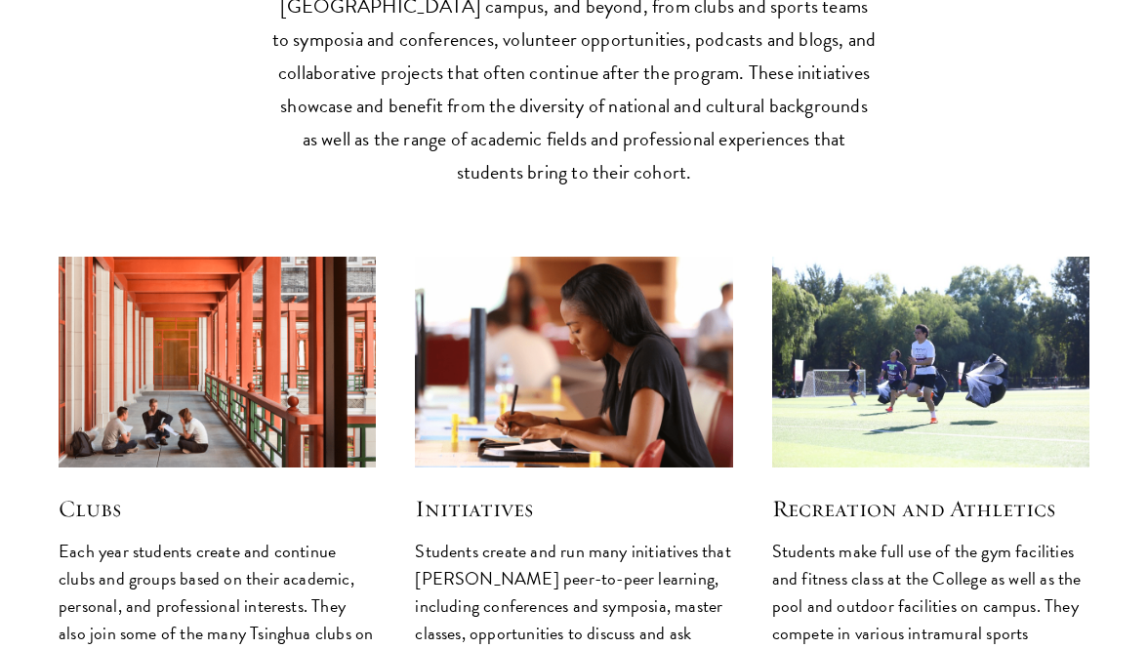
click at [454, 538] on p "Students create and run many initiatives that foster peer-to-peer learning, inc…" at bounding box center [573, 634] width 317 height 192
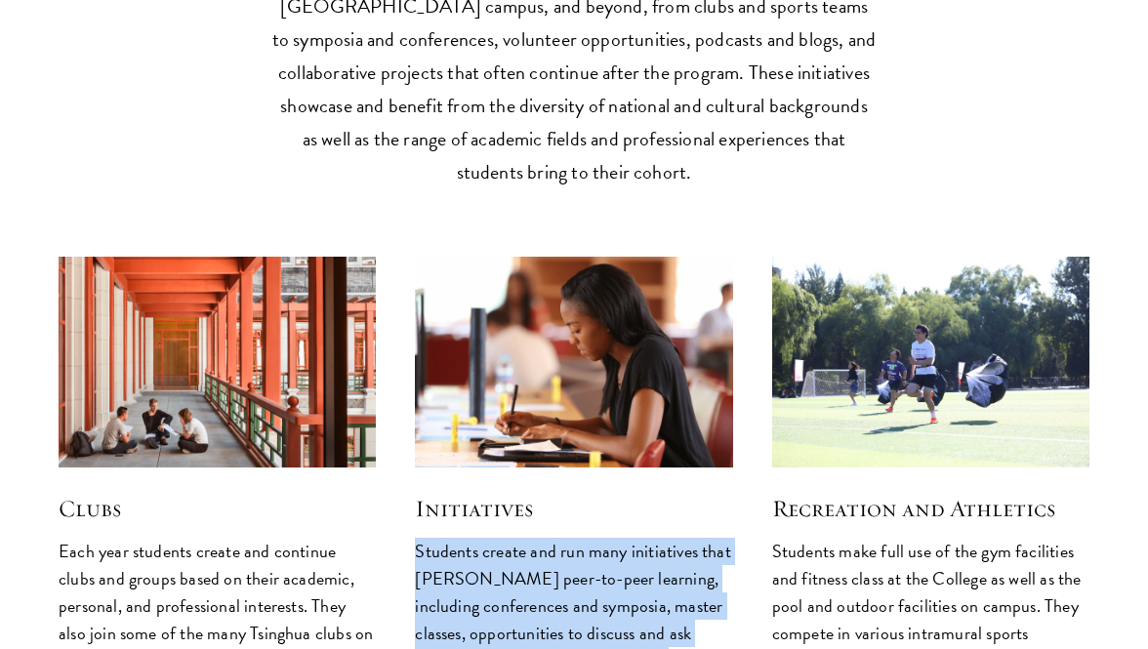
click at [454, 538] on p "Students create and run many initiatives that foster peer-to-peer learning, inc…" at bounding box center [573, 634] width 317 height 192
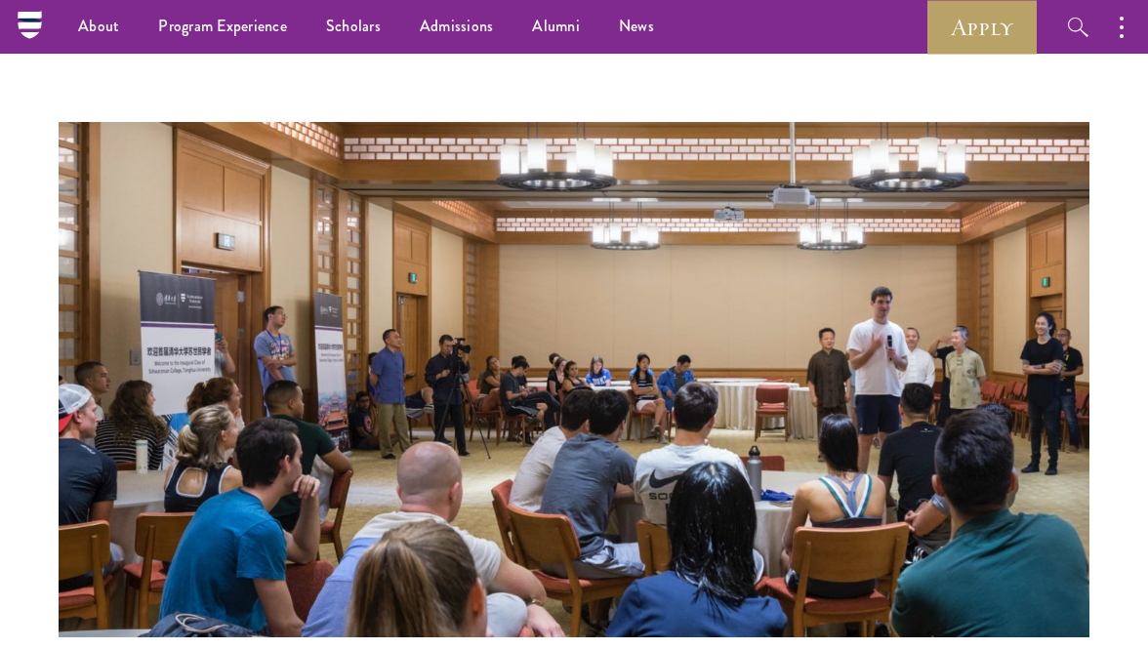
scroll to position [2513, 0]
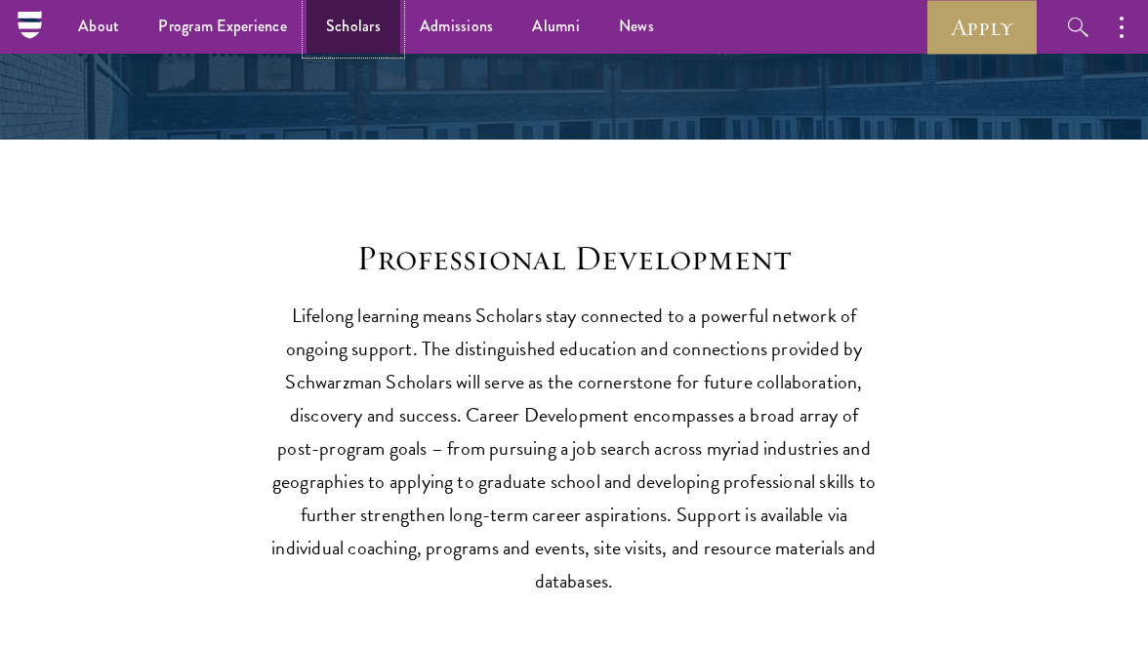
click at [342, 17] on link "Scholars" at bounding box center [354, 27] width 94 height 54
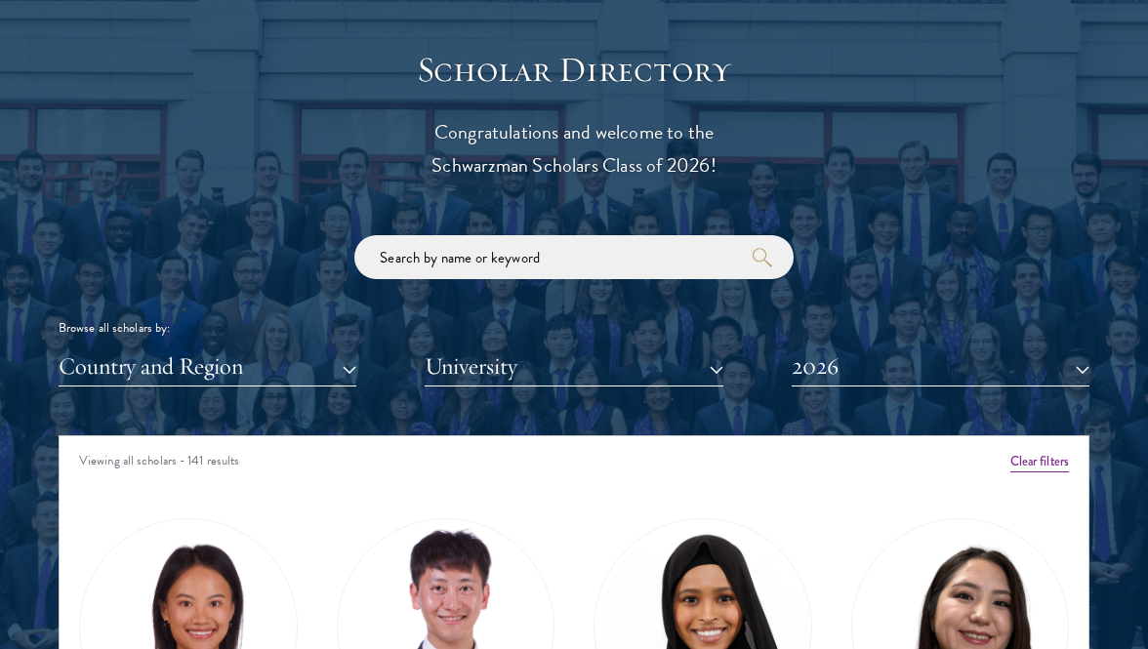
scroll to position [2202, 0]
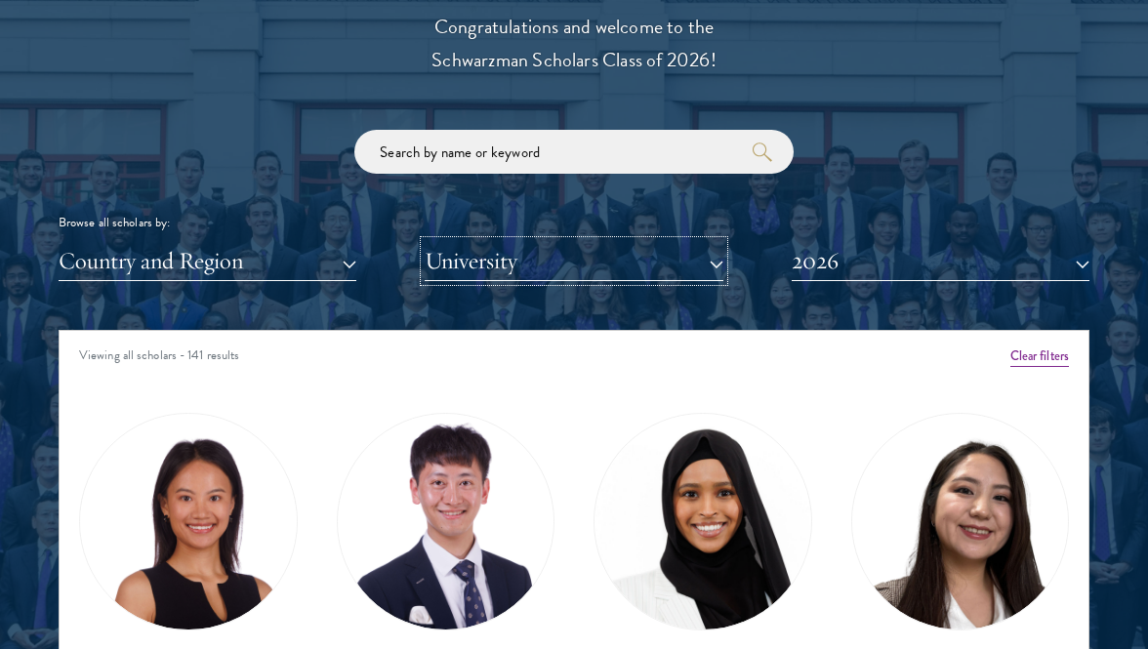
click at [577, 276] on button "University" at bounding box center [574, 261] width 298 height 40
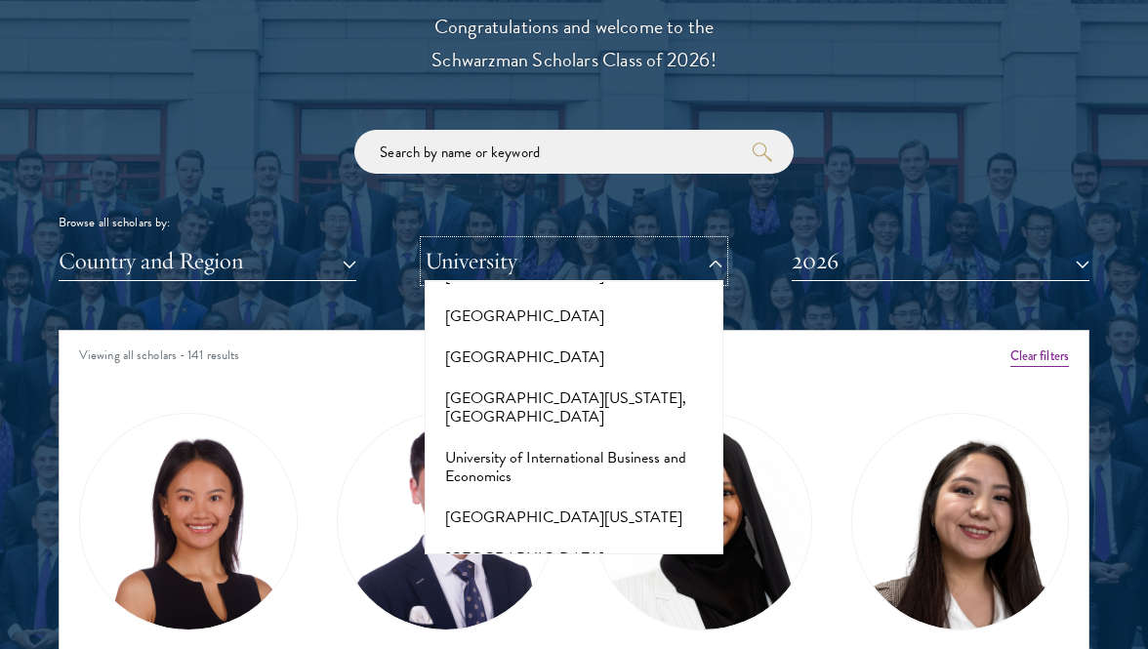
scroll to position [17258, 0]
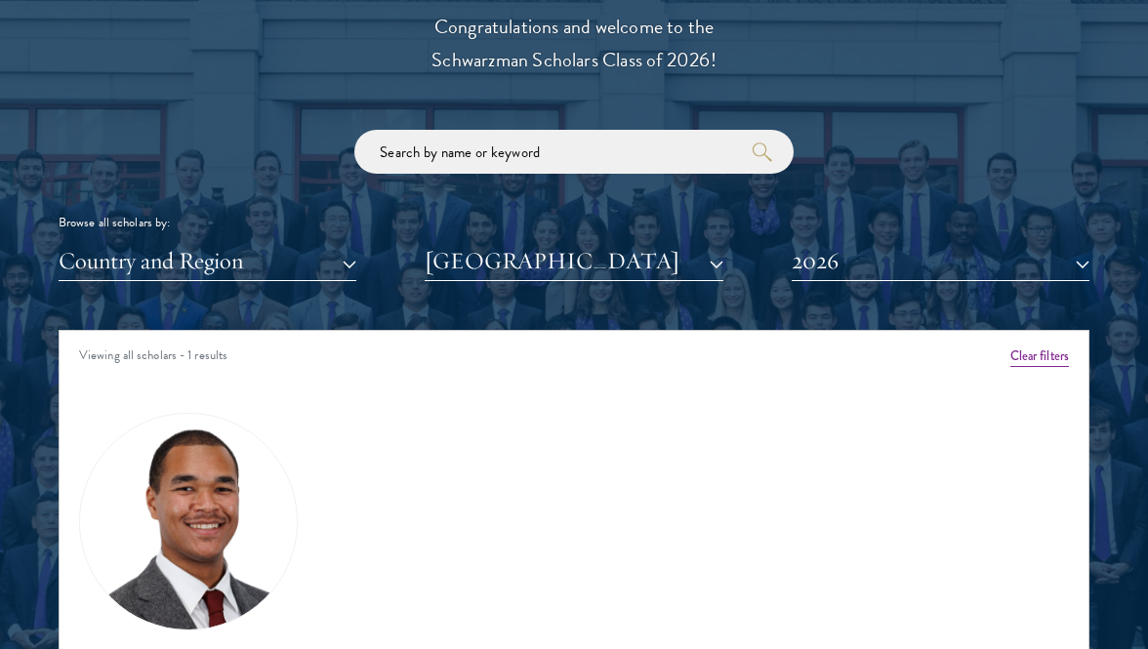
scroll to position [2405, 0]
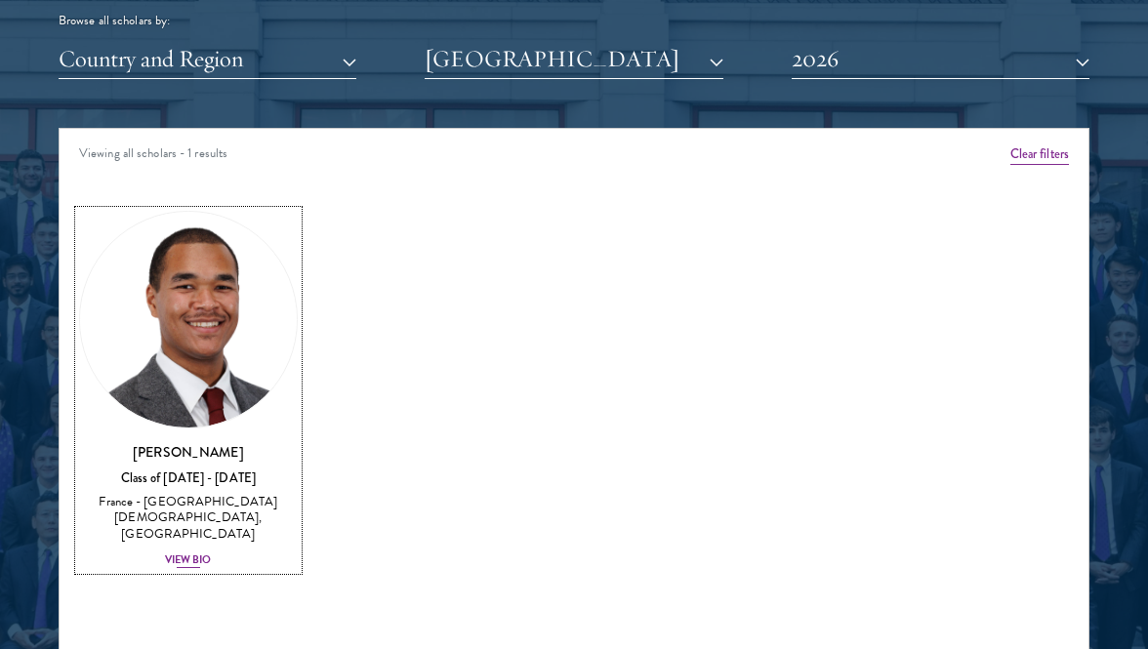
click at [193, 553] on div "View Bio" at bounding box center [188, 561] width 47 height 16
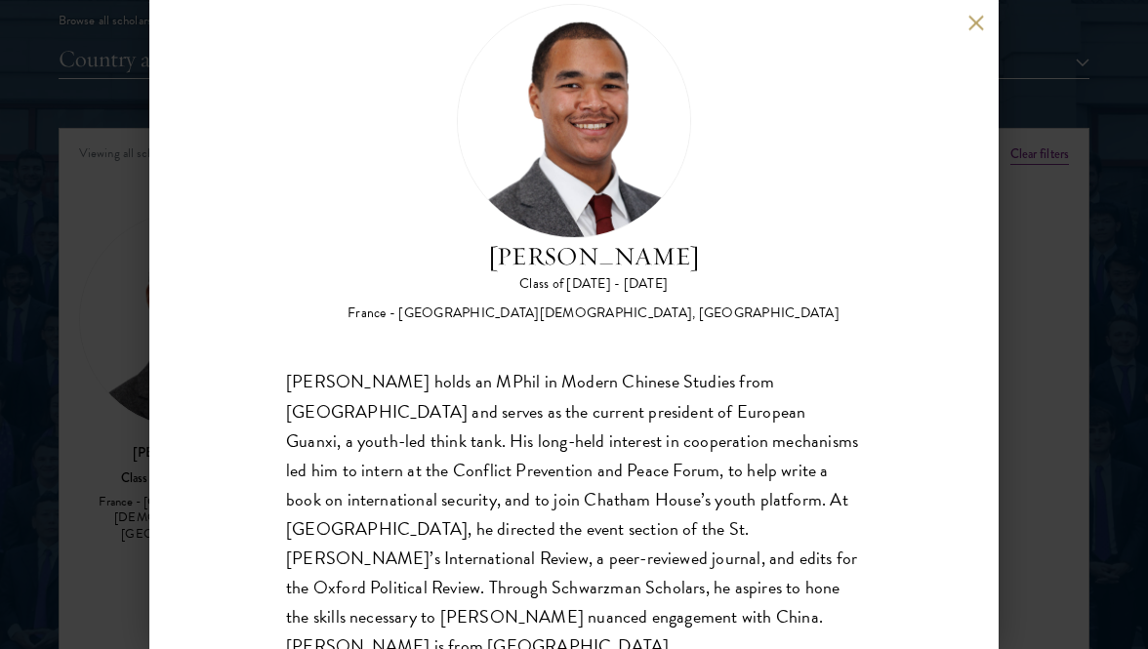
scroll to position [66, 0]
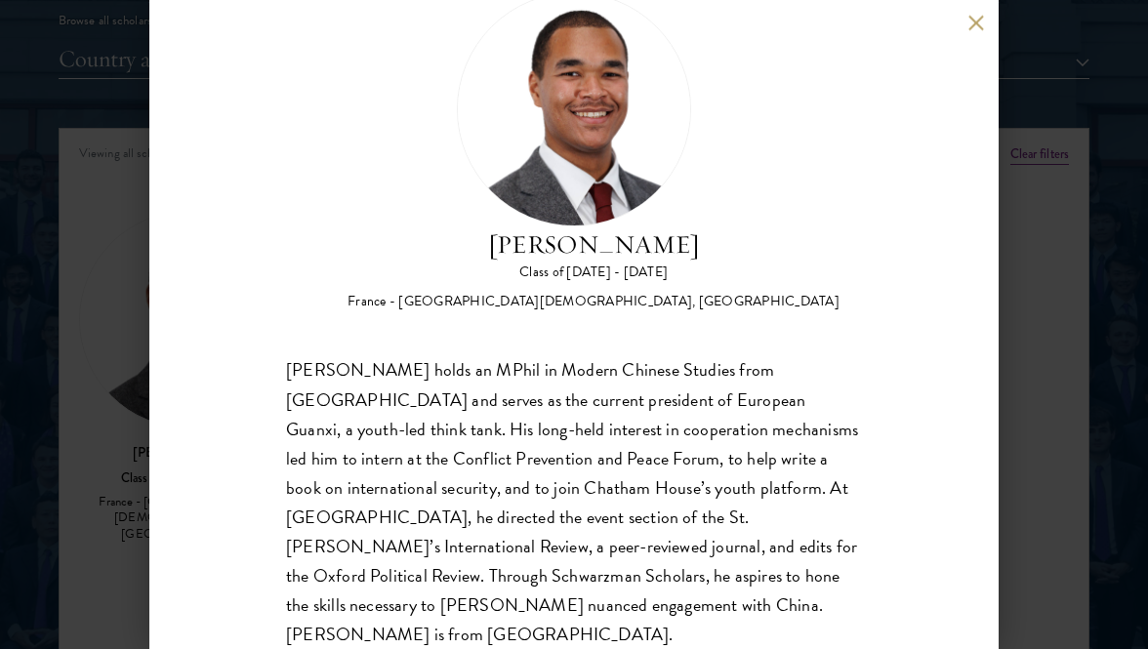
click at [181, 466] on div "Angelo M'ba Class of 2025 - 2026 France - Institut Catholique de Rennes, Univer…" at bounding box center [573, 324] width 849 height 649
click at [125, 465] on div "Angelo M'ba Class of 2025 - 2026 France - Institut Catholique de Rennes, Univer…" at bounding box center [574, 324] width 1148 height 649
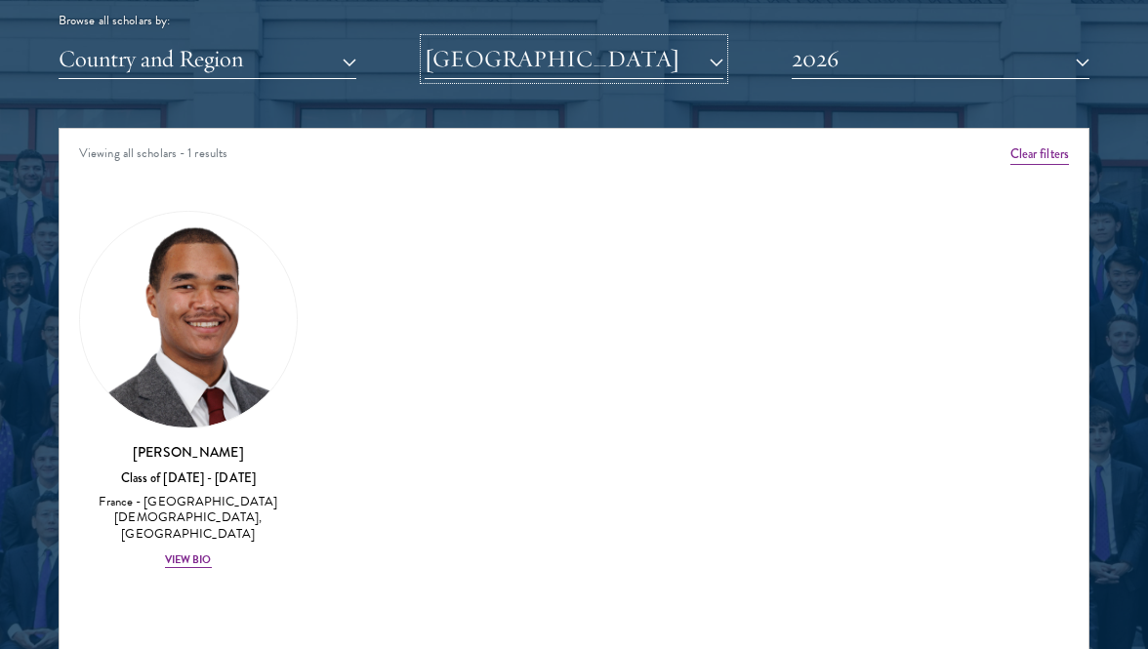
click at [563, 55] on button "University of Oxford" at bounding box center [574, 59] width 298 height 40
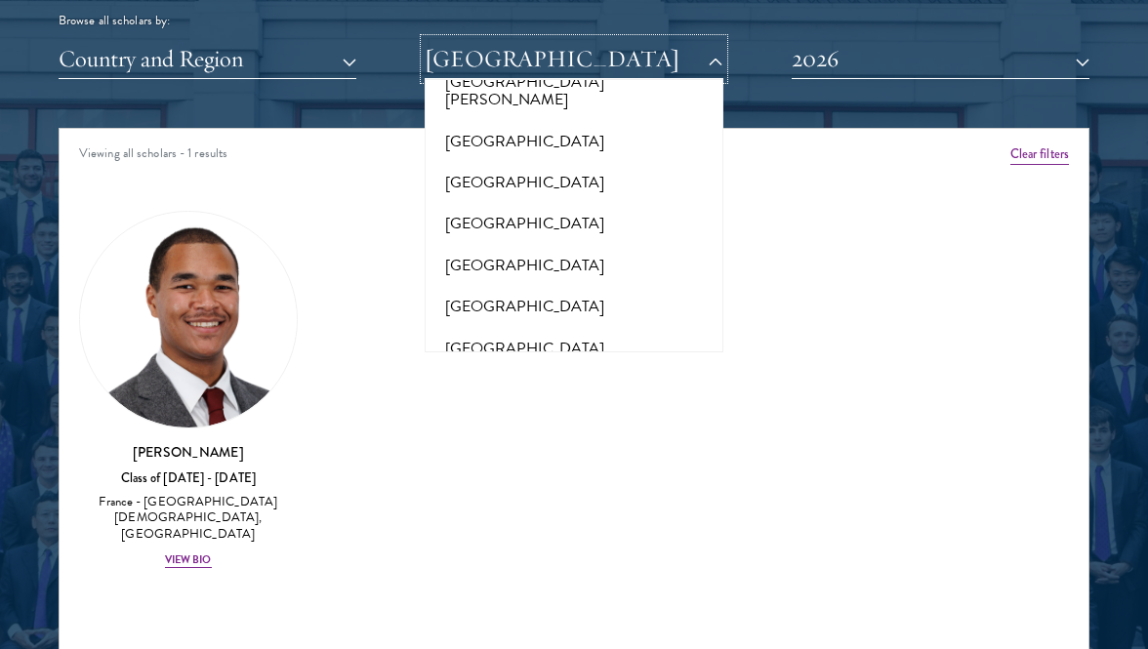
scroll to position [15015, 0]
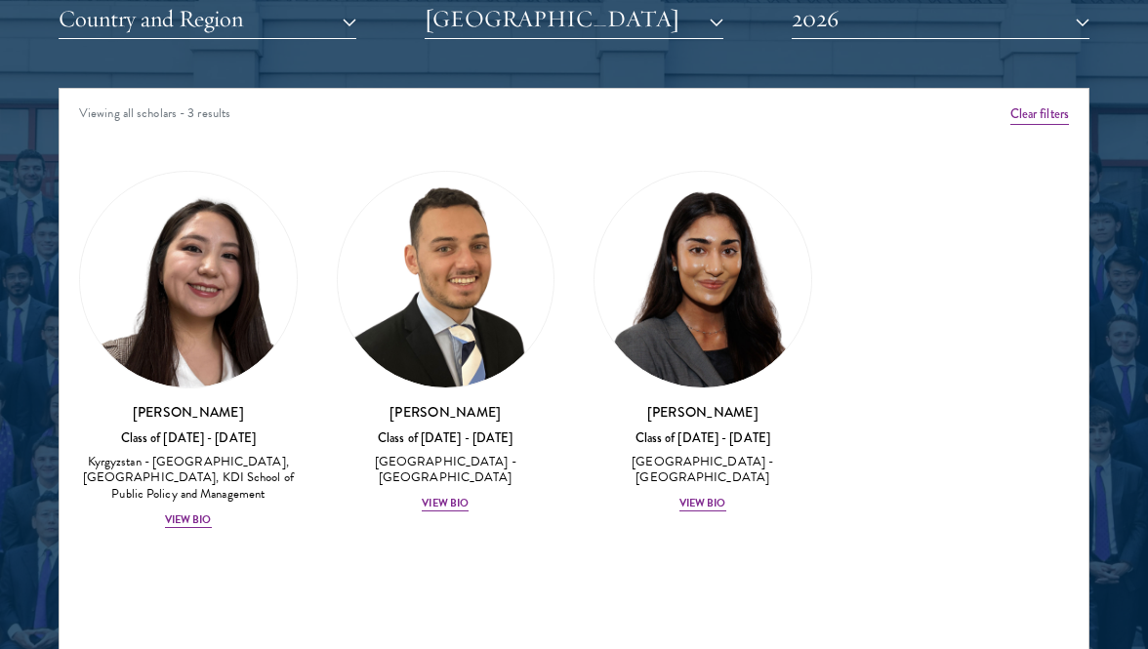
scroll to position [2467, 0]
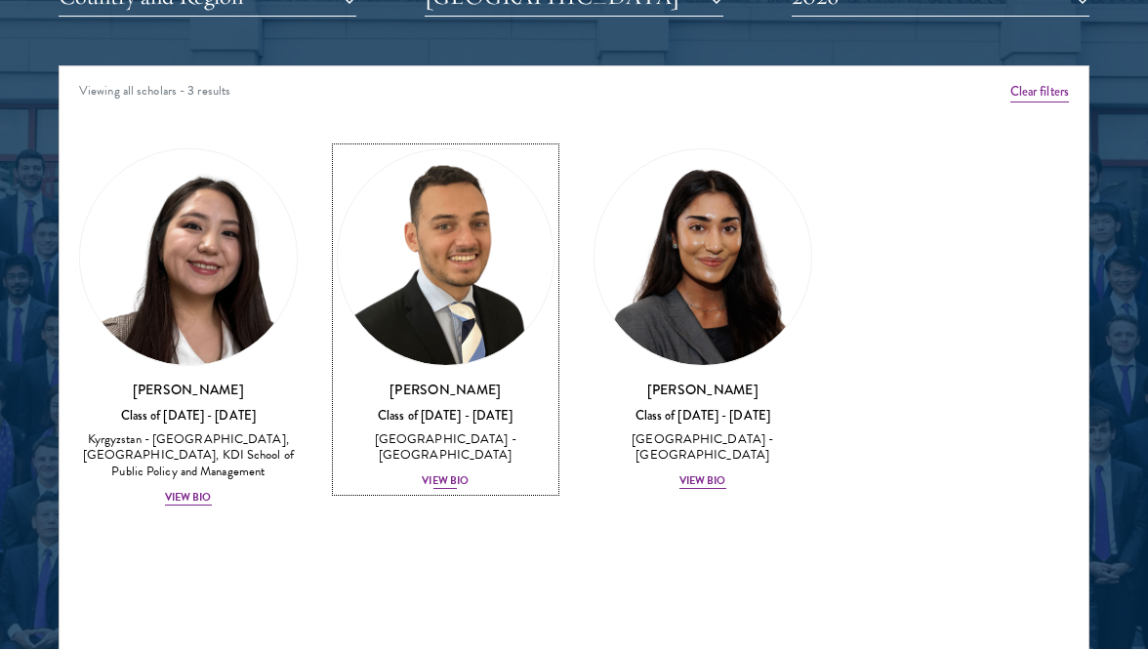
click at [460, 473] on div "View Bio" at bounding box center [445, 481] width 47 height 16
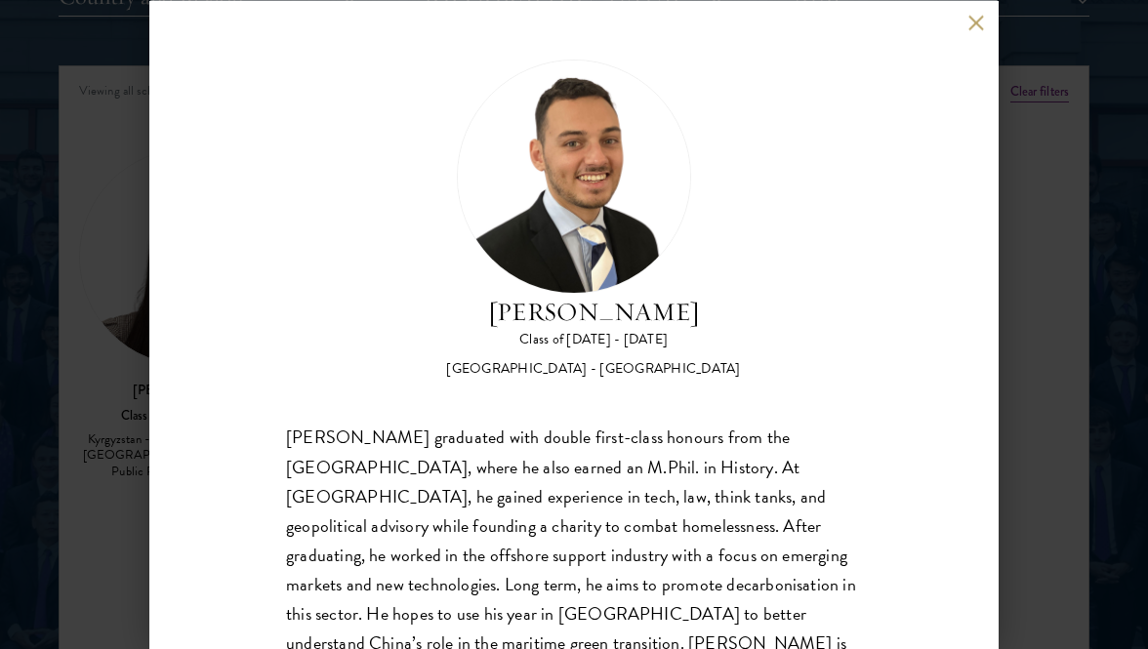
scroll to position [66, 0]
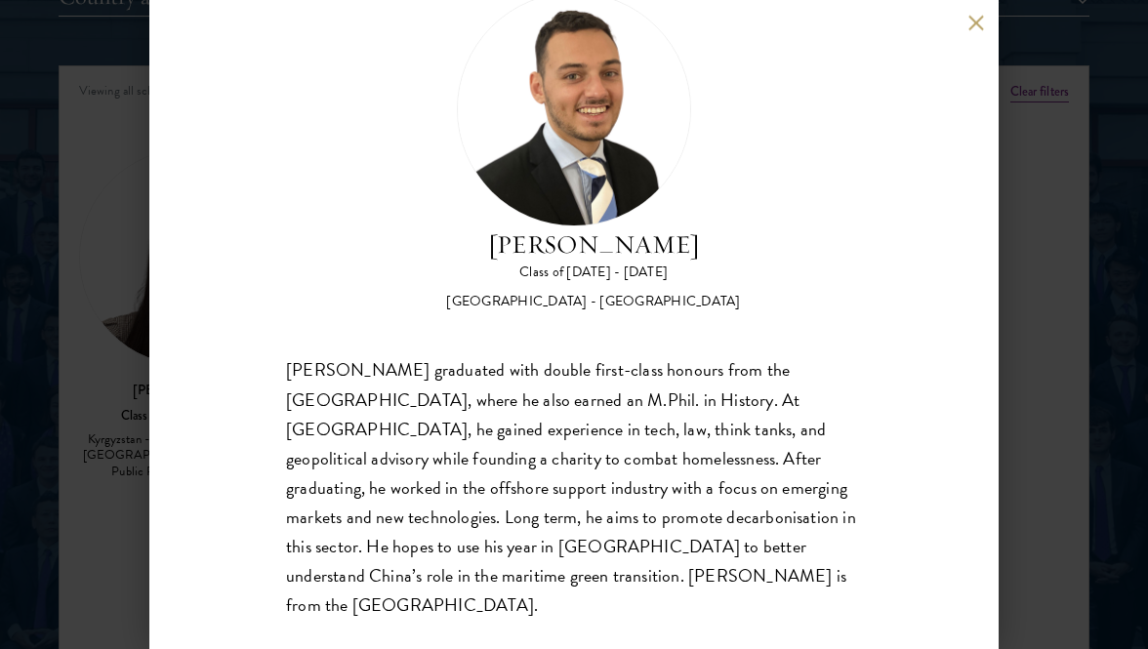
click at [63, 484] on div "Jacob Keisner Class of 2025 - 2026 United Kingdom - University of Cambridge Jac…" at bounding box center [574, 324] width 1148 height 649
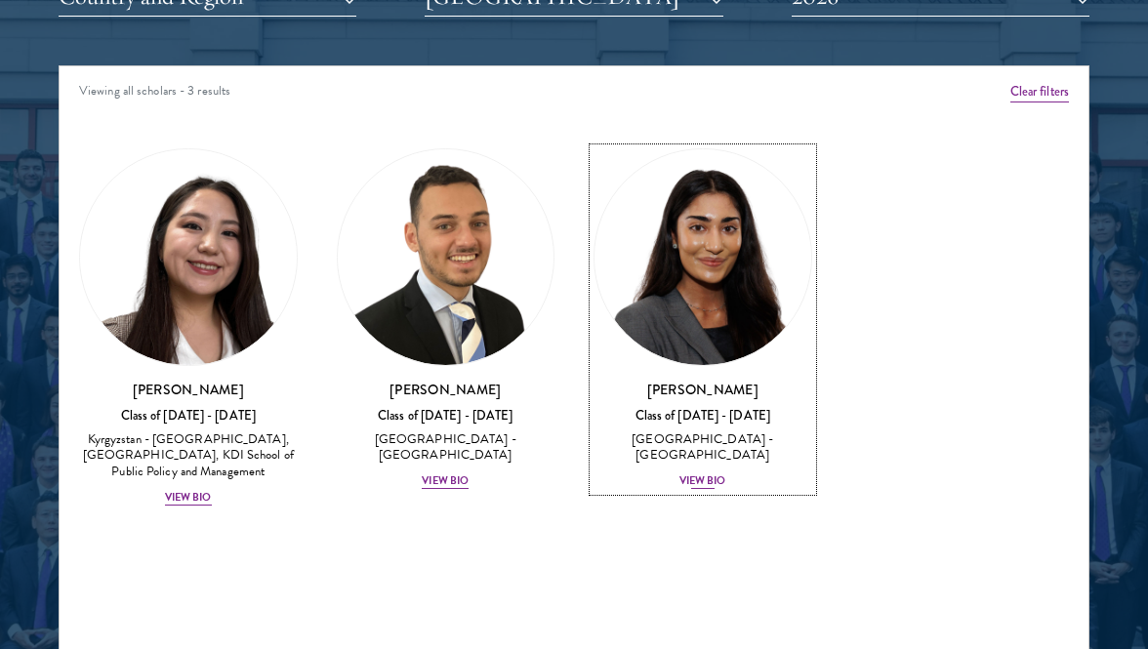
click at [687, 473] on div "View Bio" at bounding box center [702, 481] width 47 height 16
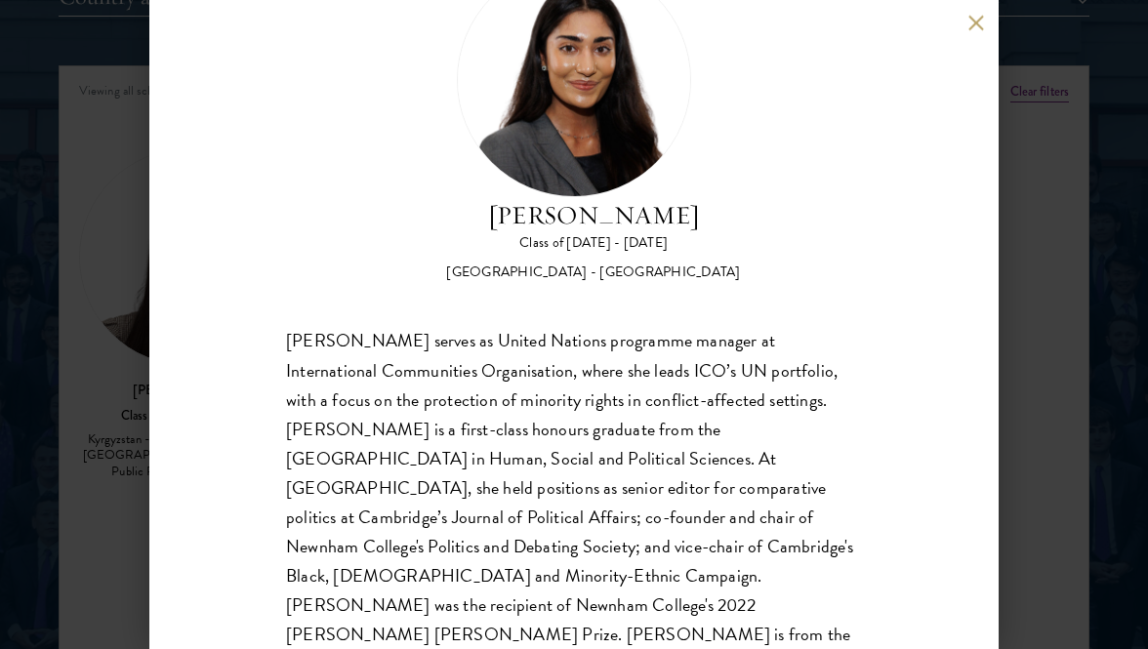
scroll to position [2512, 0]
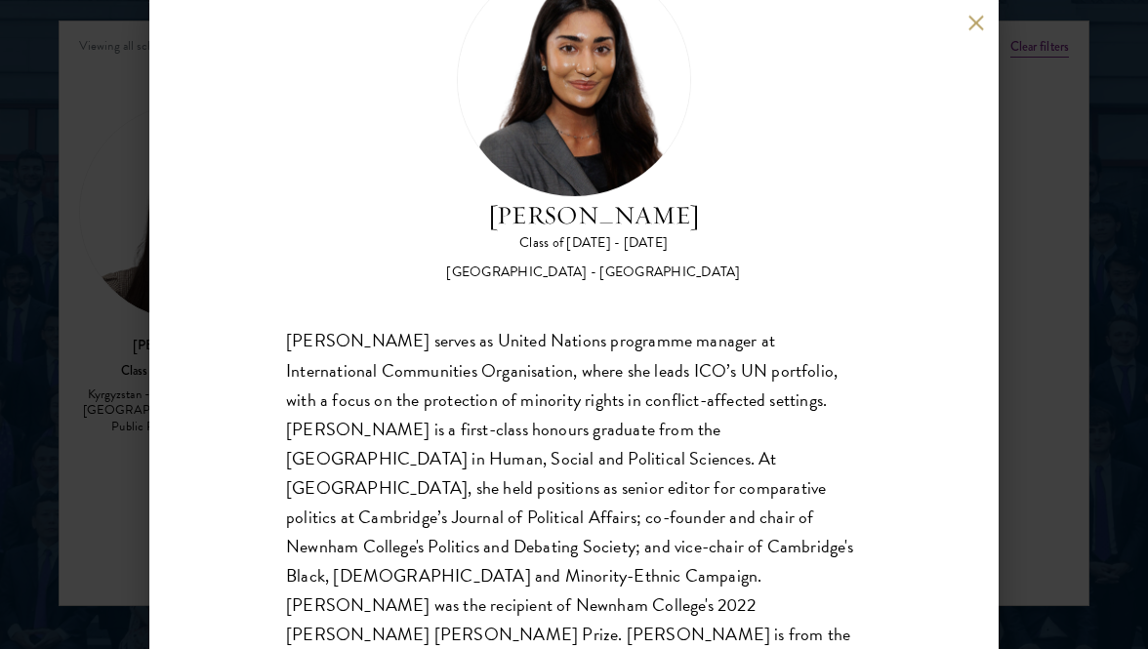
click at [1139, 373] on div "Mia Sawjani Class of 2025 - 2026 United Kingdom - University of Cambridge Mia S…" at bounding box center [574, 324] width 1148 height 649
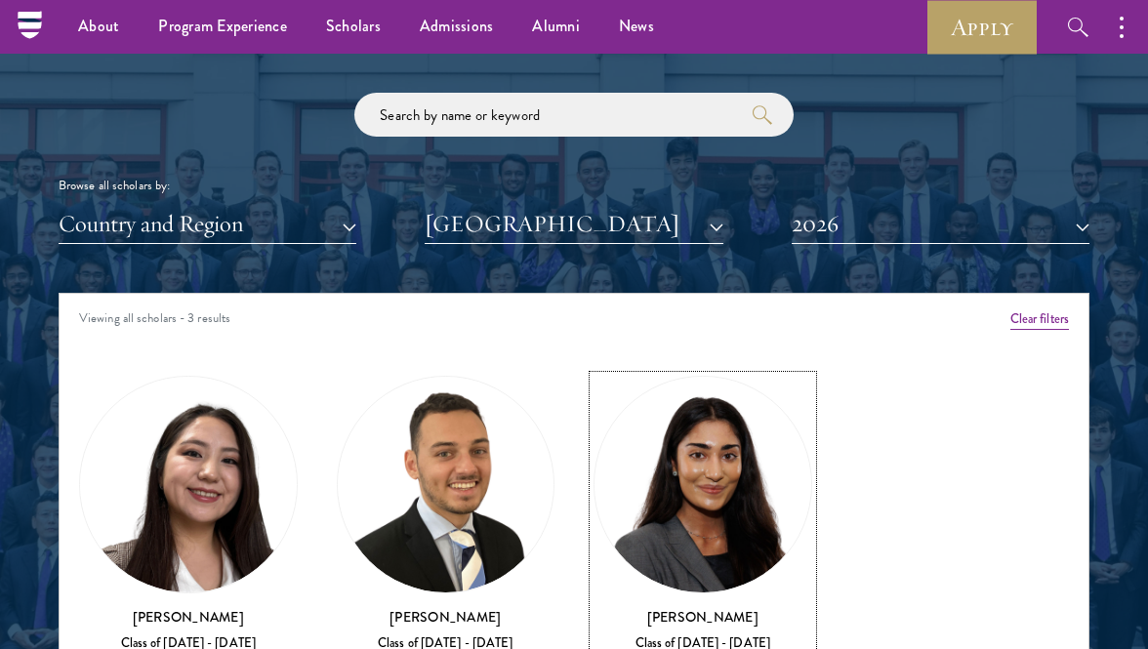
scroll to position [2210, 0]
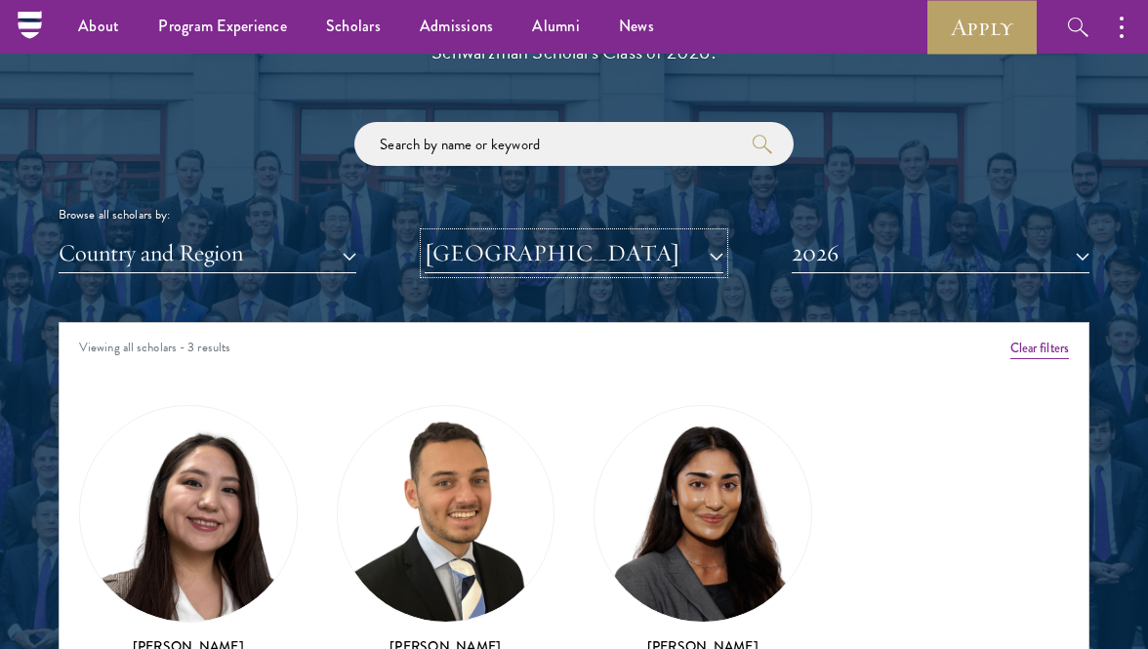
click at [670, 248] on button "University of Cambridge" at bounding box center [574, 253] width 298 height 40
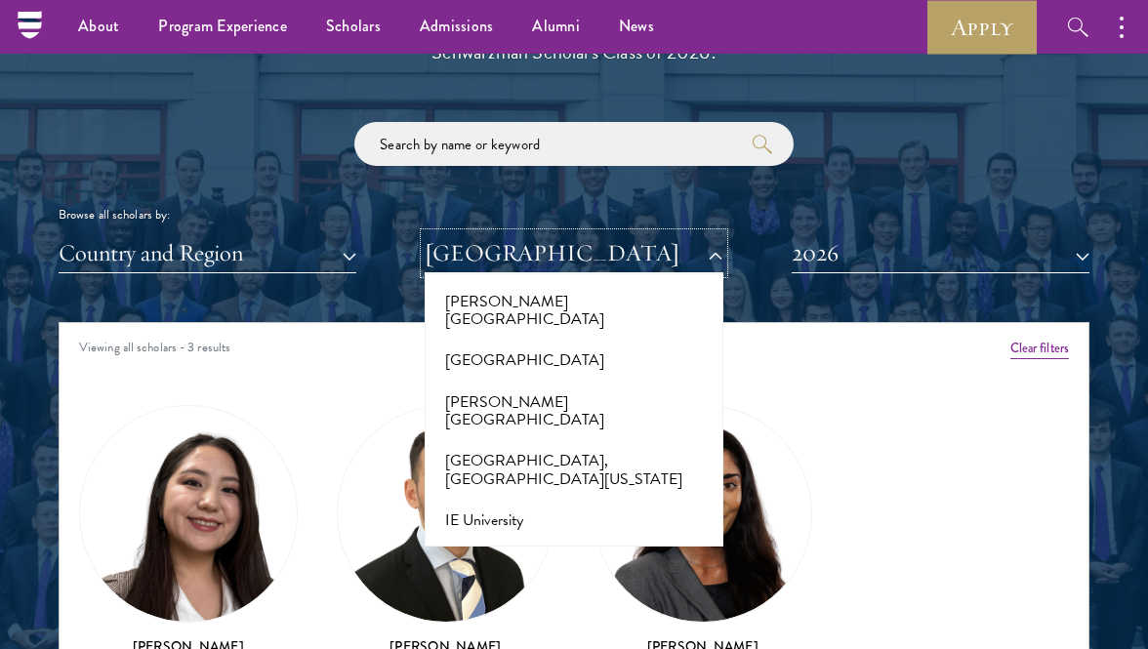
scroll to position [5687, 0]
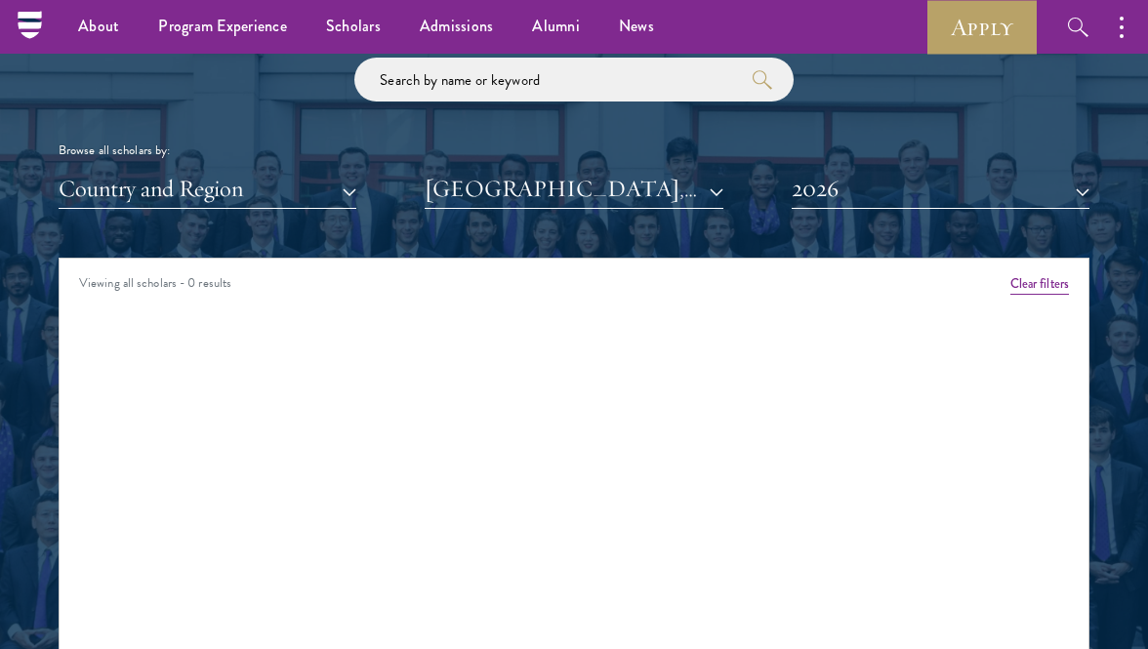
scroll to position [2282, 0]
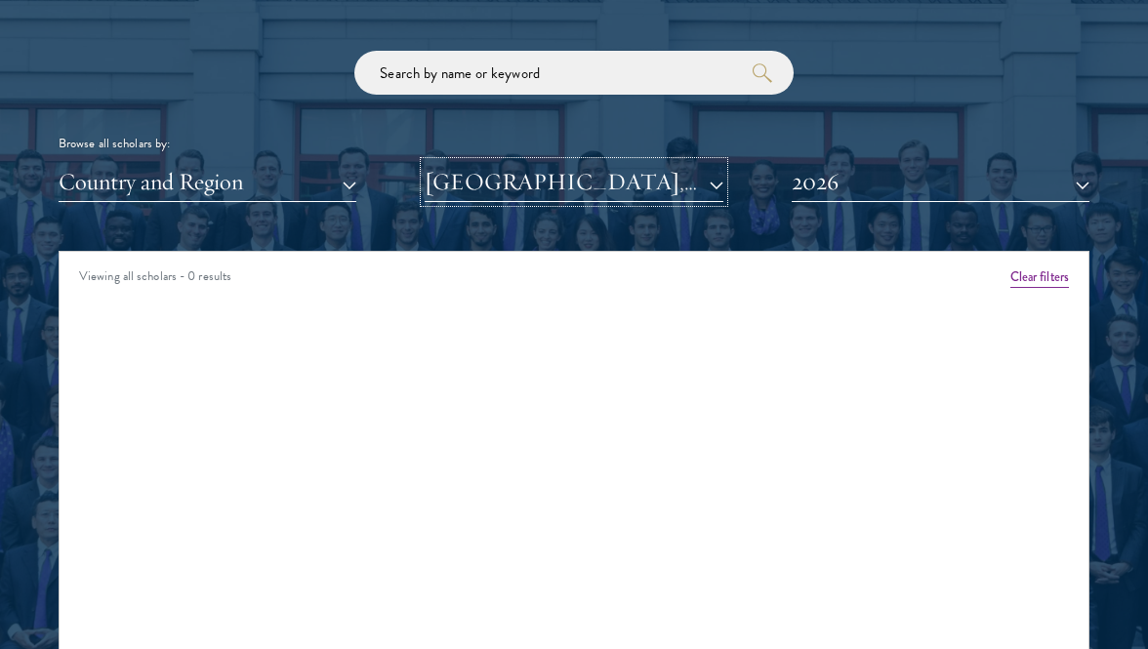
click at [549, 191] on button "Indian Institute of Technology, Bombay" at bounding box center [574, 182] width 298 height 40
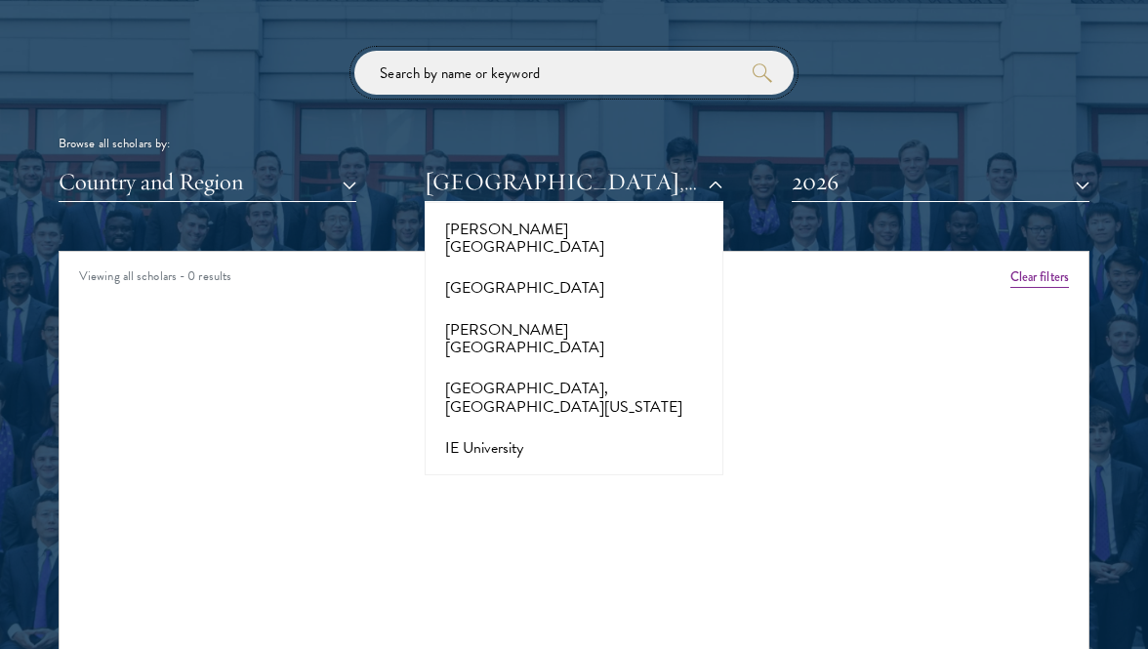
click at [500, 64] on input "search" at bounding box center [573, 73] width 439 height 44
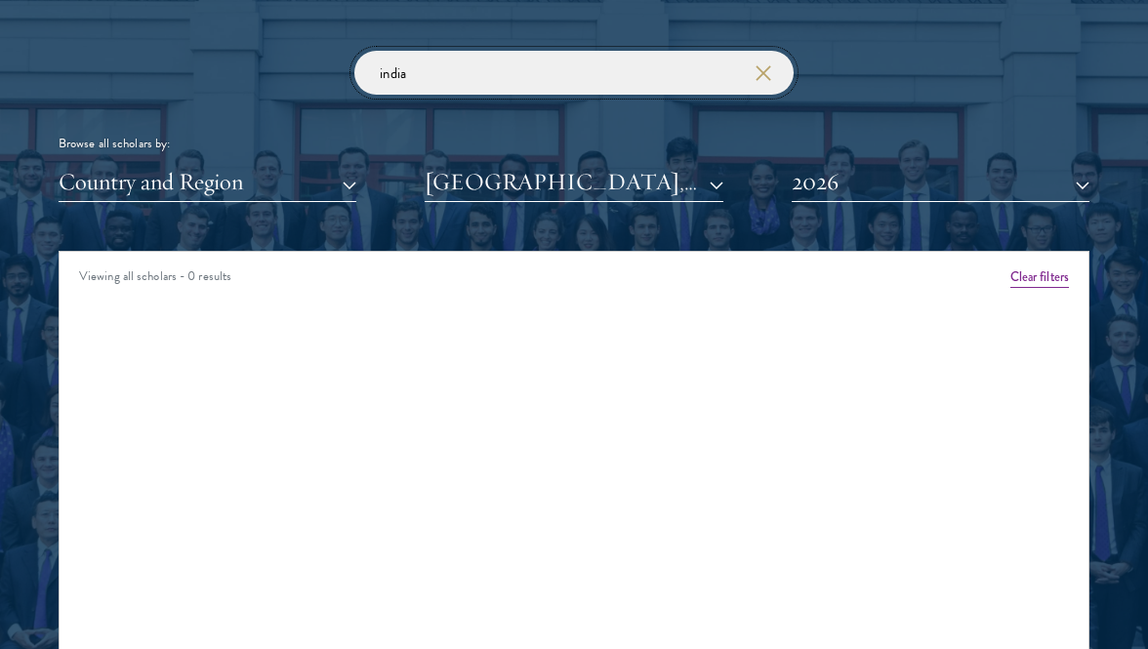
type input "india"
click button "submit" at bounding box center [0, 0] width 0 height 0
click at [317, 160] on div "india Browse all scholars by: Country and Region All Countries and Regions Afgh…" at bounding box center [574, 126] width 1031 height 151
click at [316, 178] on button "Country and Region" at bounding box center [208, 182] width 298 height 40
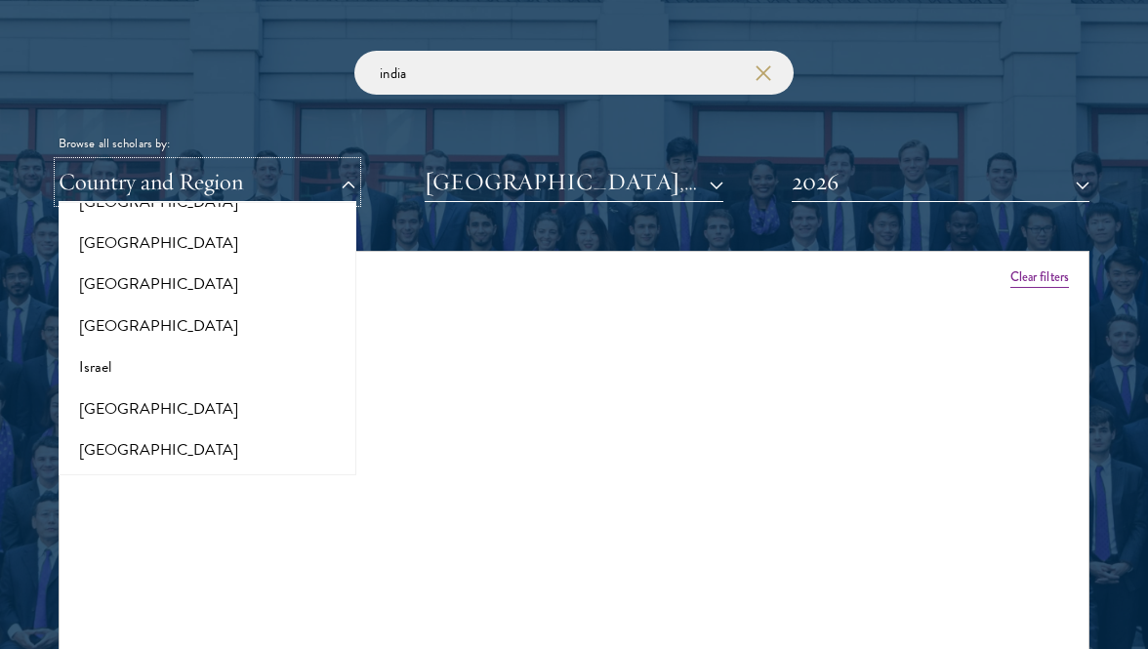
scroll to position [1522, 0]
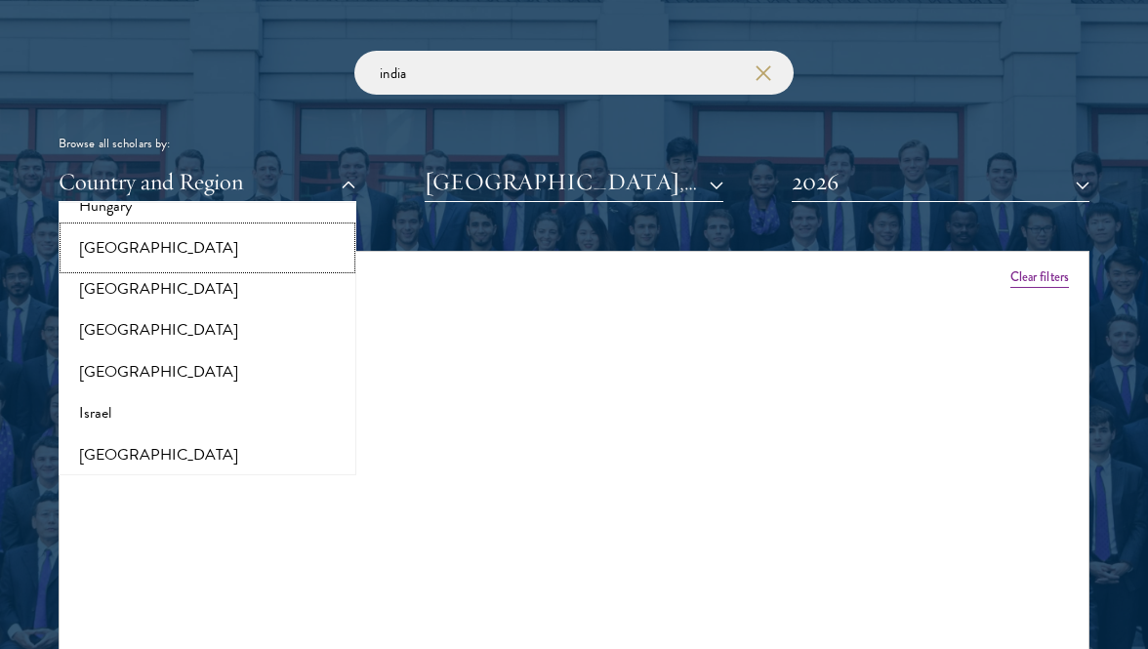
click at [102, 256] on button "[GEOGRAPHIC_DATA]" at bounding box center [207, 247] width 286 height 41
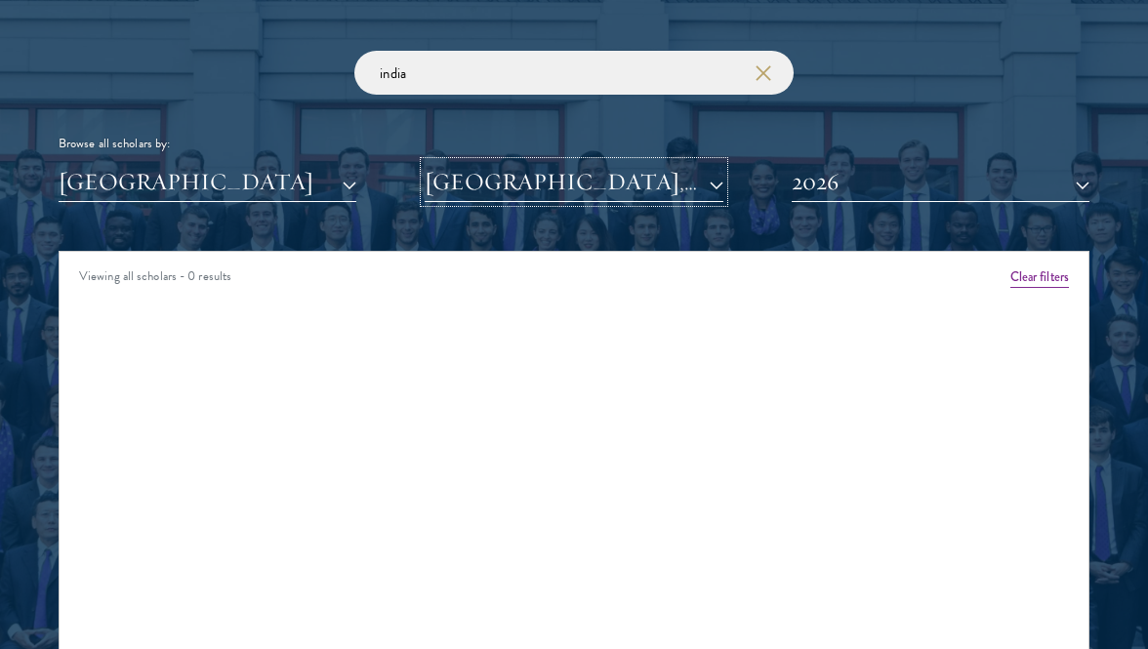
click at [443, 185] on button "Indian Institute of Technology, Bombay" at bounding box center [574, 182] width 298 height 40
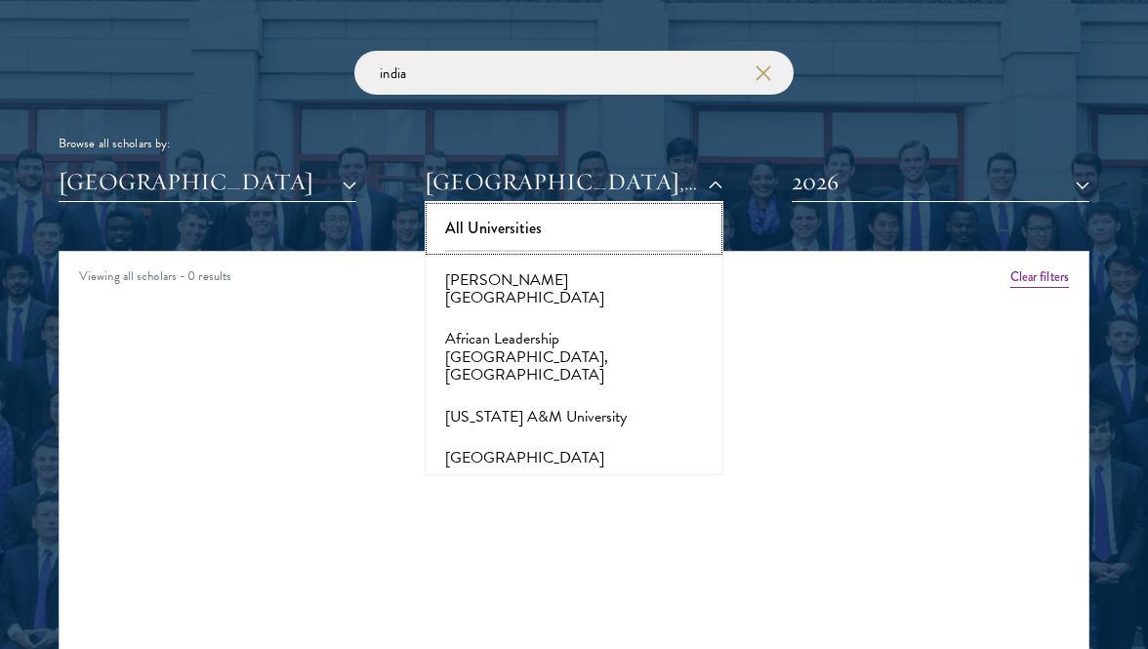
click at [494, 225] on button "All Universities" at bounding box center [574, 228] width 286 height 41
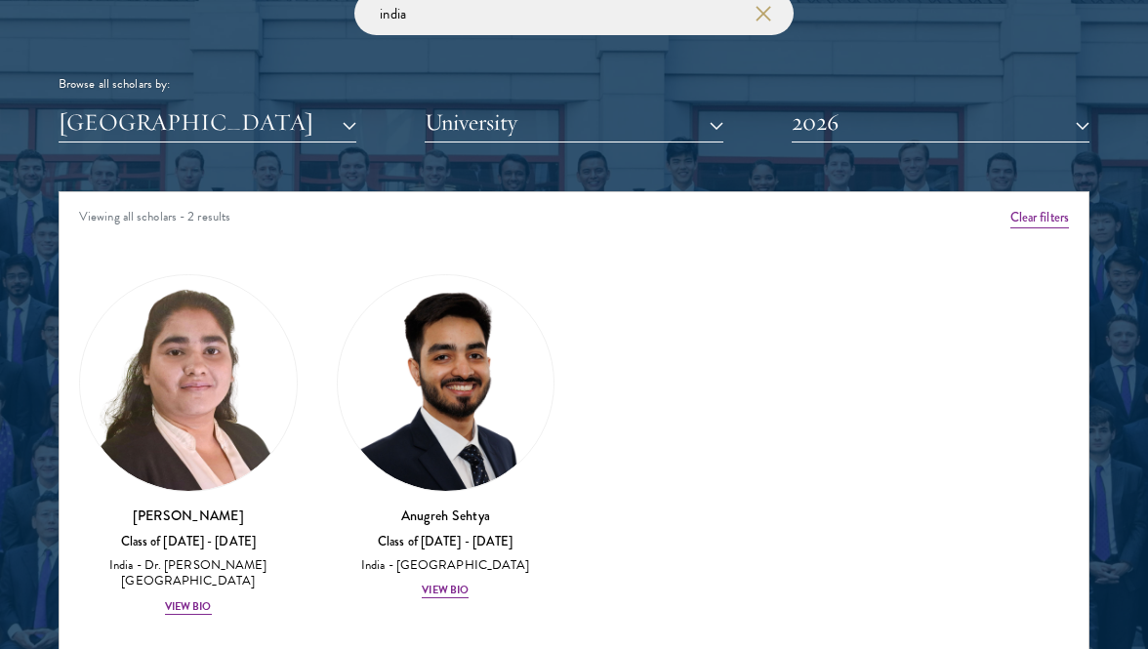
scroll to position [2354, 0]
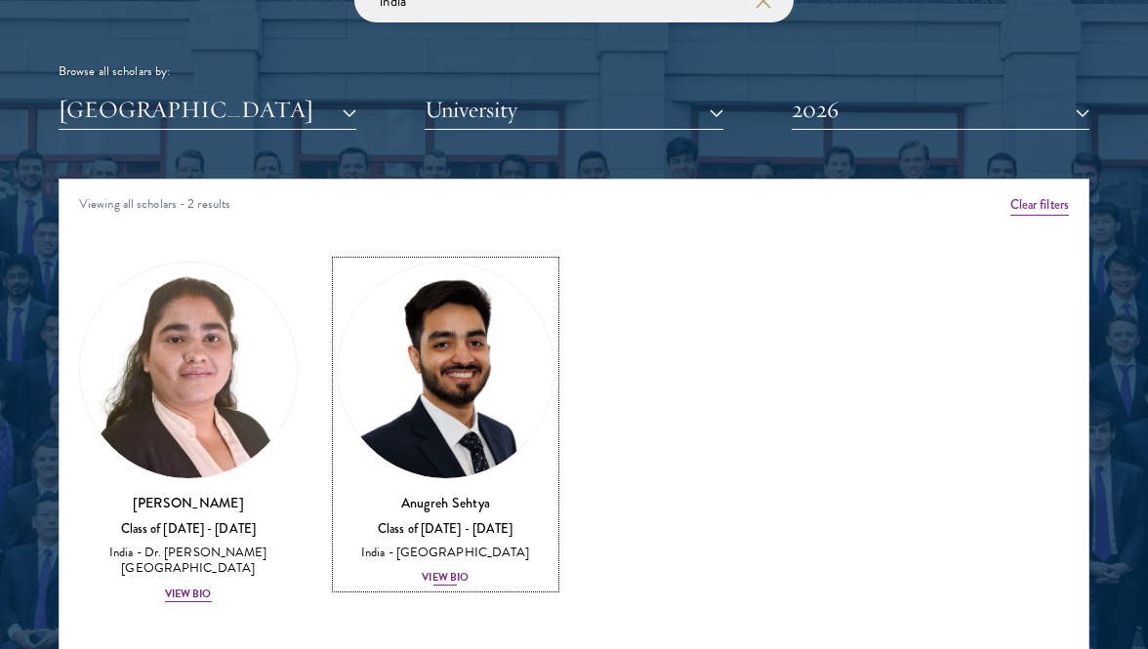
click at [465, 575] on div "View Bio" at bounding box center [445, 578] width 47 height 16
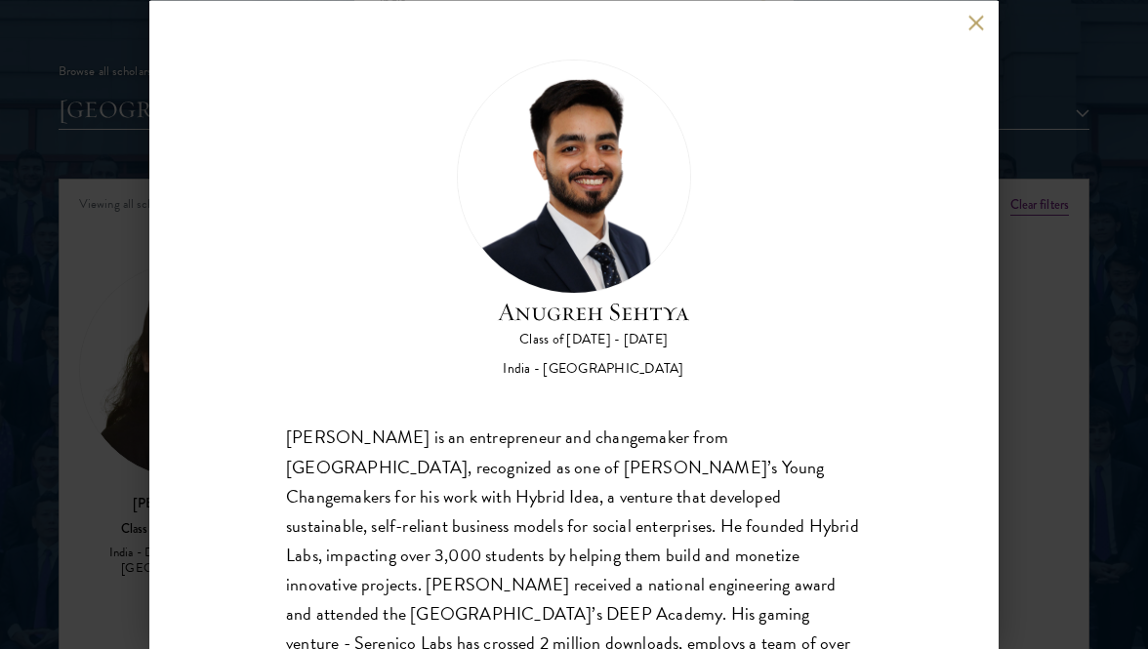
scroll to position [96, 0]
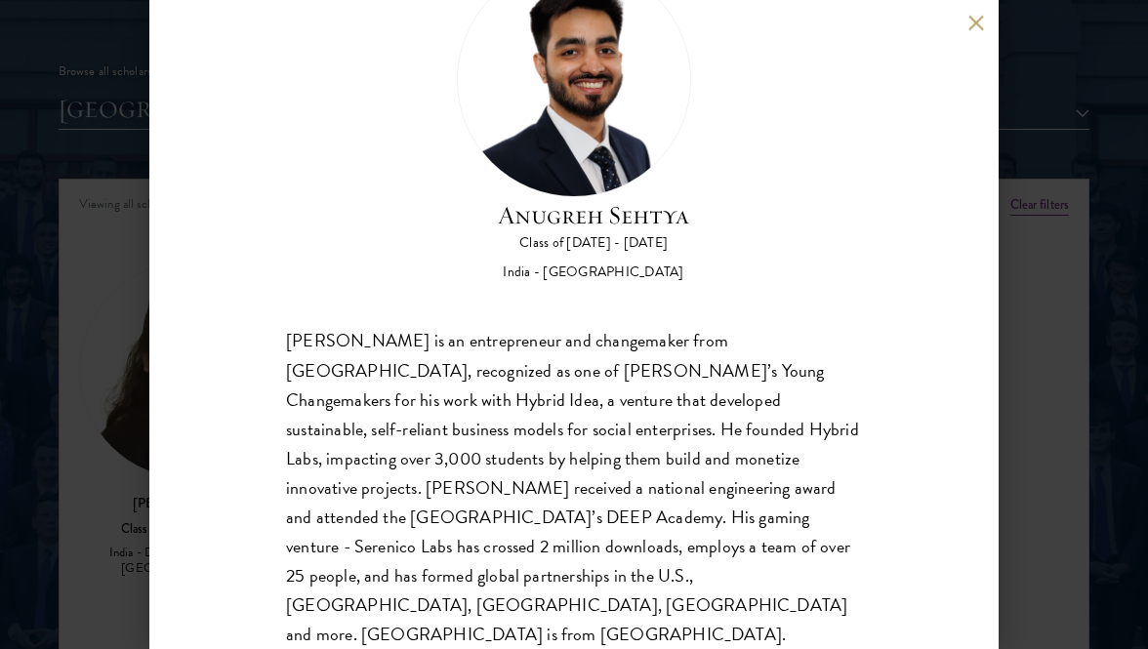
click at [0, 544] on div "Anugreh Sehtya Class of 2025 - 2026 India - SRM University Anugreh Sehtya is an…" at bounding box center [574, 324] width 1148 height 649
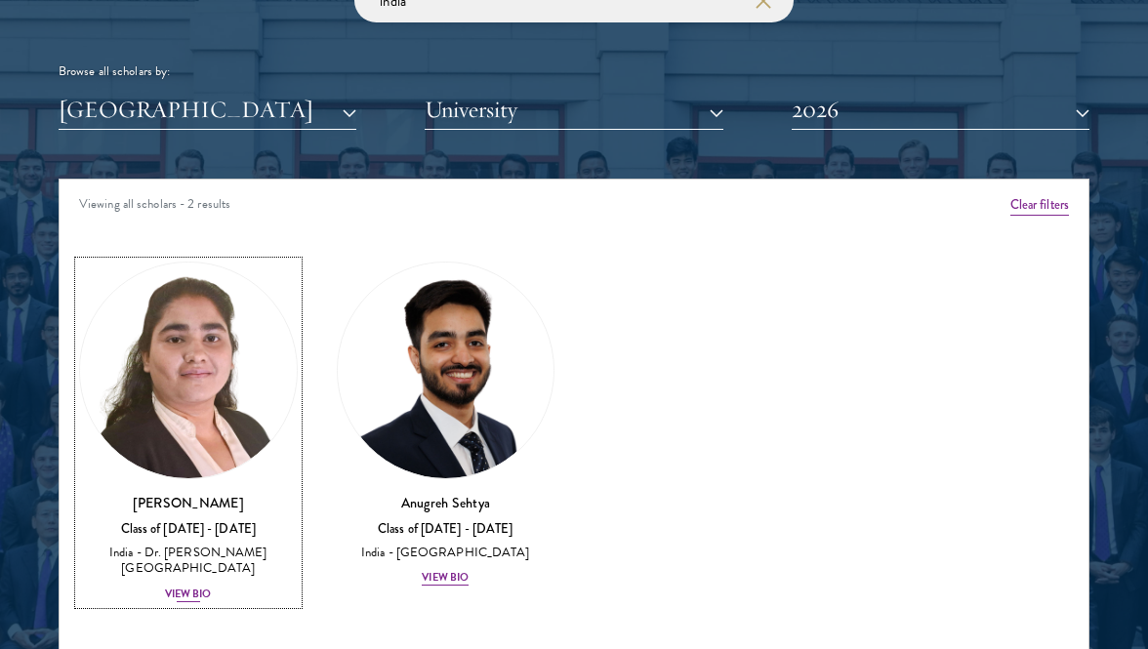
click at [176, 590] on div "View Bio" at bounding box center [188, 595] width 47 height 16
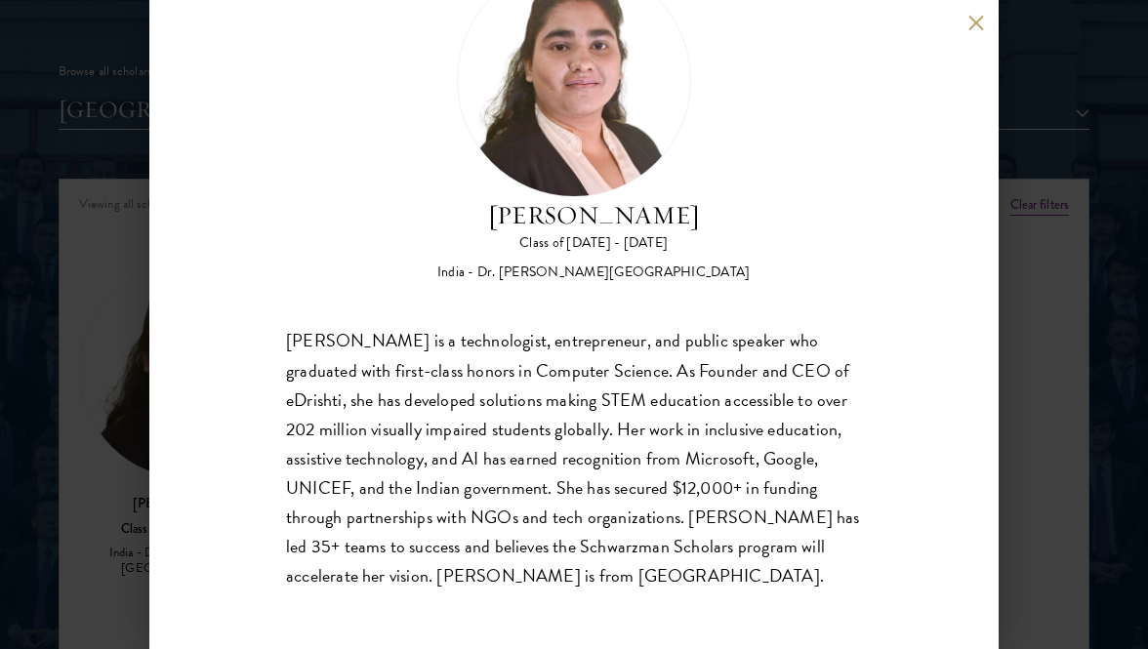
scroll to position [96, 0]
click at [105, 557] on div "Ishita Kapoor Class of 2025 - 2026 India - Dr. A P J Abdul Kalam Technical Univ…" at bounding box center [574, 324] width 1148 height 649
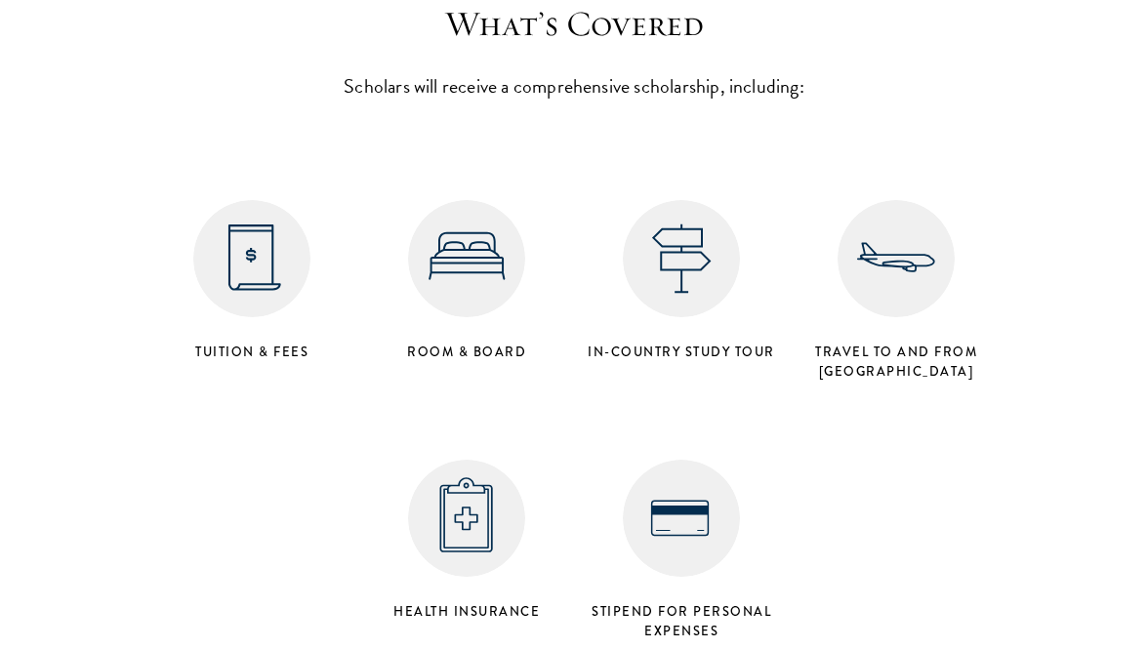
scroll to position [7725, 0]
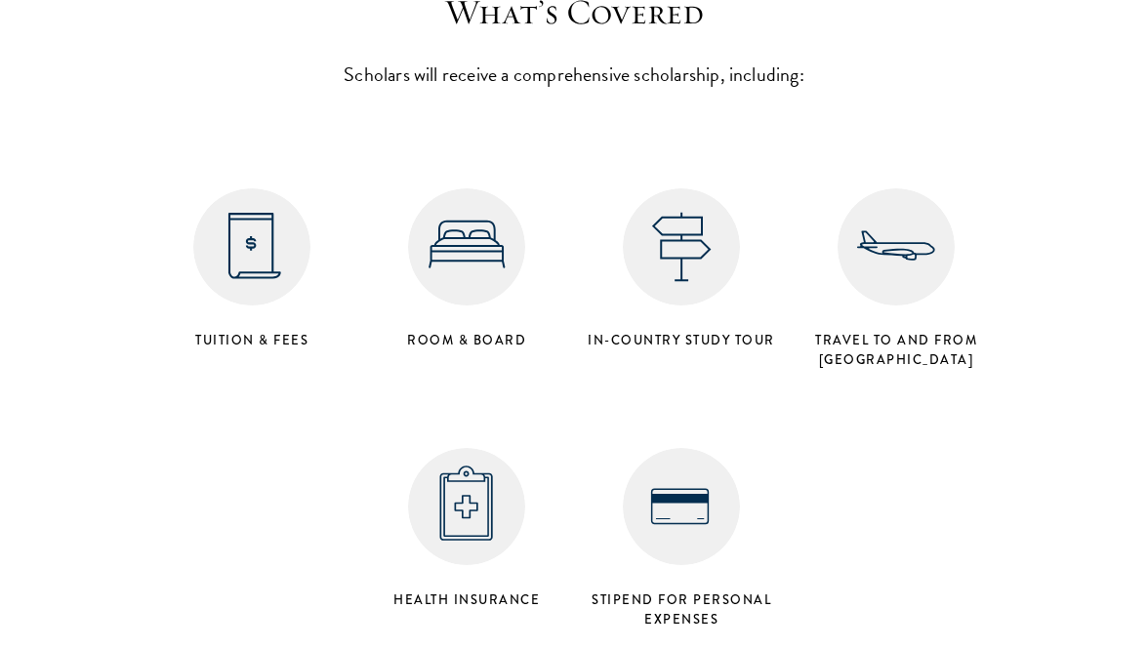
click at [737, 58] on p "Scholars will receive a comprehensive scholarship, including:" at bounding box center [573, 74] width 605 height 33
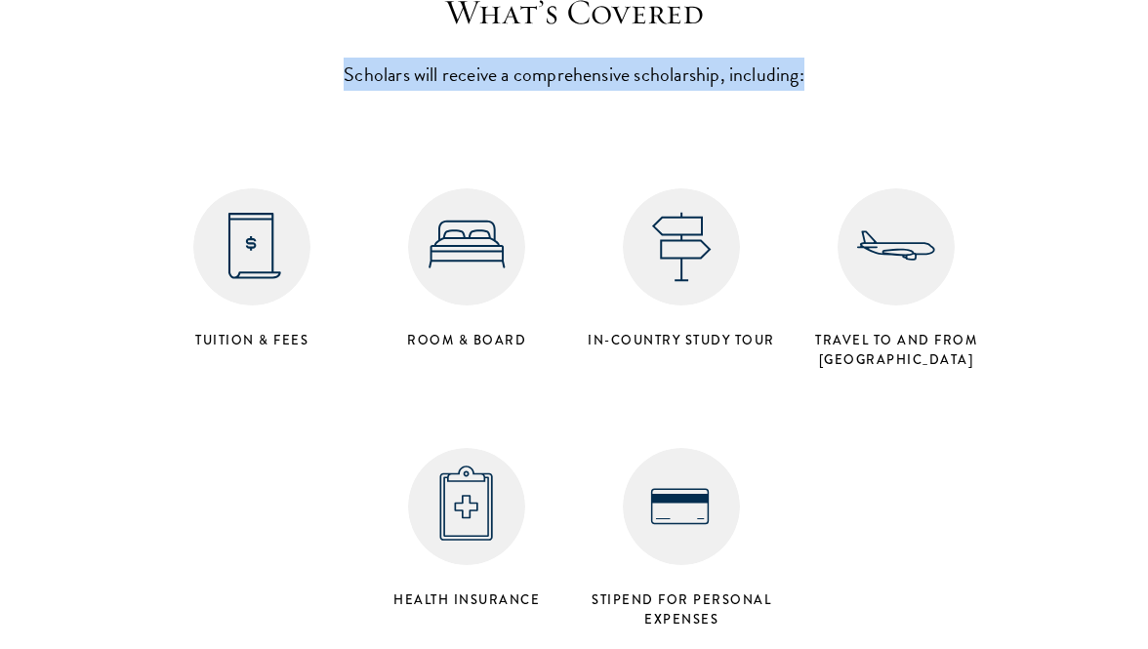
click at [737, 58] on p "Scholars will receive a comprehensive scholarship, including:" at bounding box center [573, 74] width 605 height 33
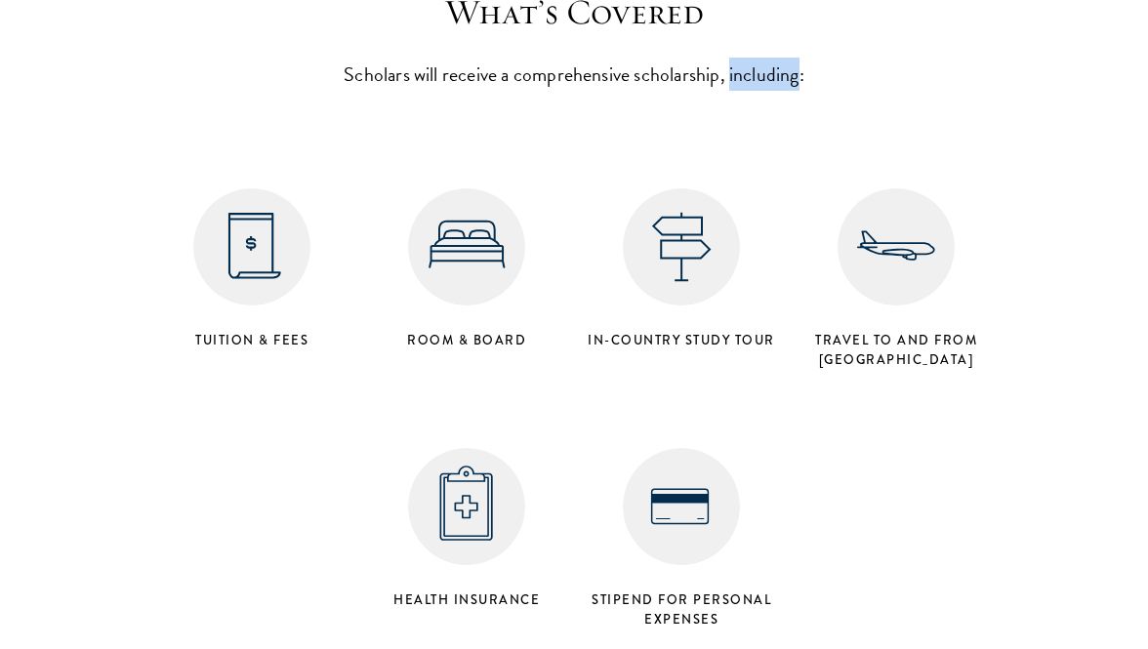
click at [737, 58] on p "Scholars will receive a comprehensive scholarship, including:" at bounding box center [573, 74] width 605 height 33
click at [725, 58] on p "Scholars will receive a comprehensive scholarship, including:" at bounding box center [573, 74] width 605 height 33
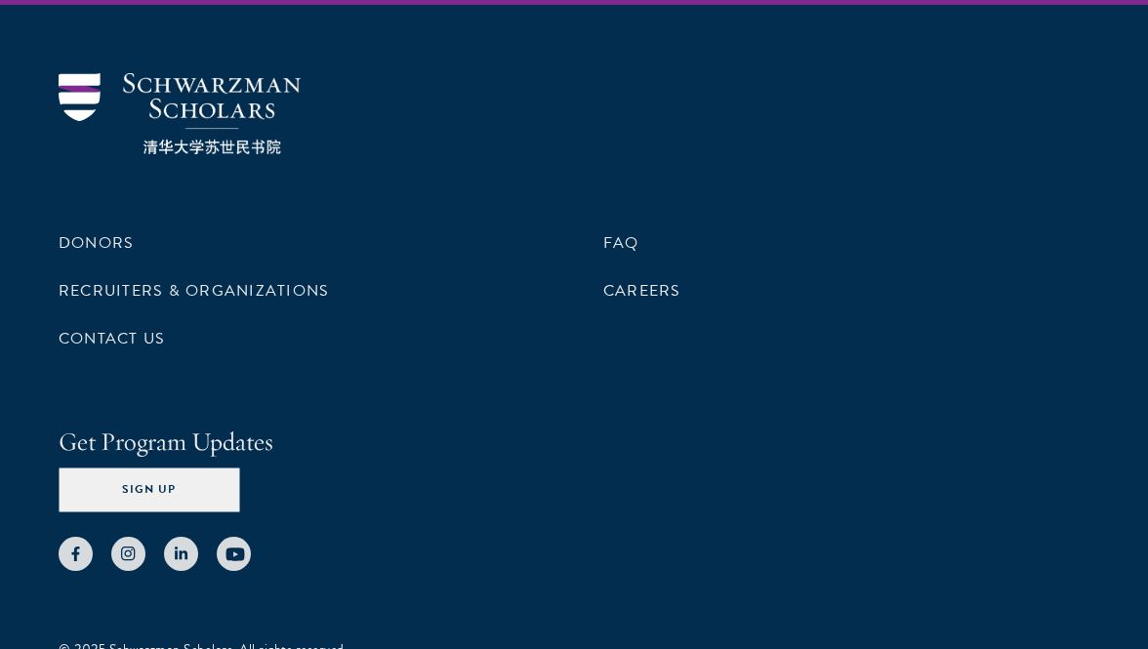
scroll to position [10242, 0]
